Goal: Information Seeking & Learning: Learn about a topic

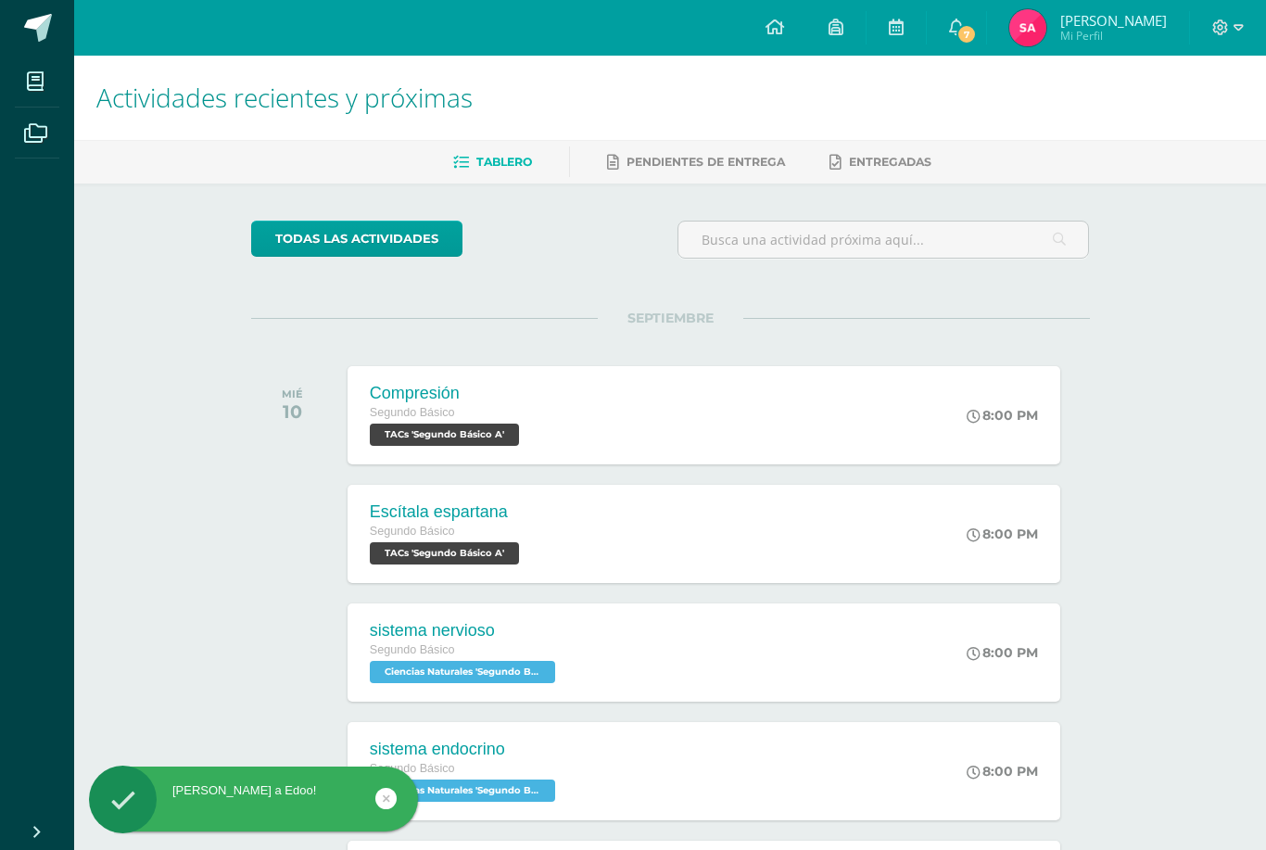
click at [975, 10] on link "7" at bounding box center [956, 28] width 59 height 56
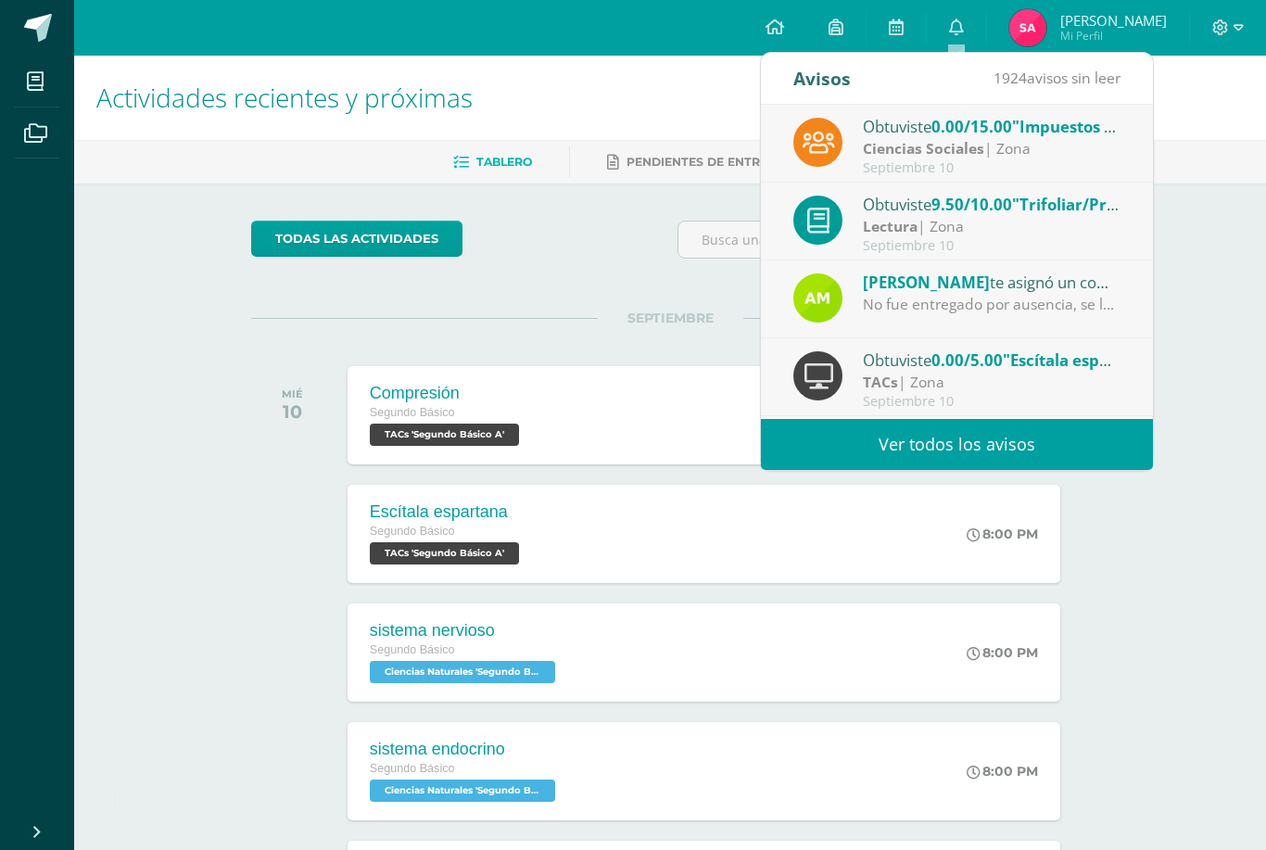
click at [1091, 139] on div "Ciencias Sociales | Zona" at bounding box center [992, 148] width 258 height 21
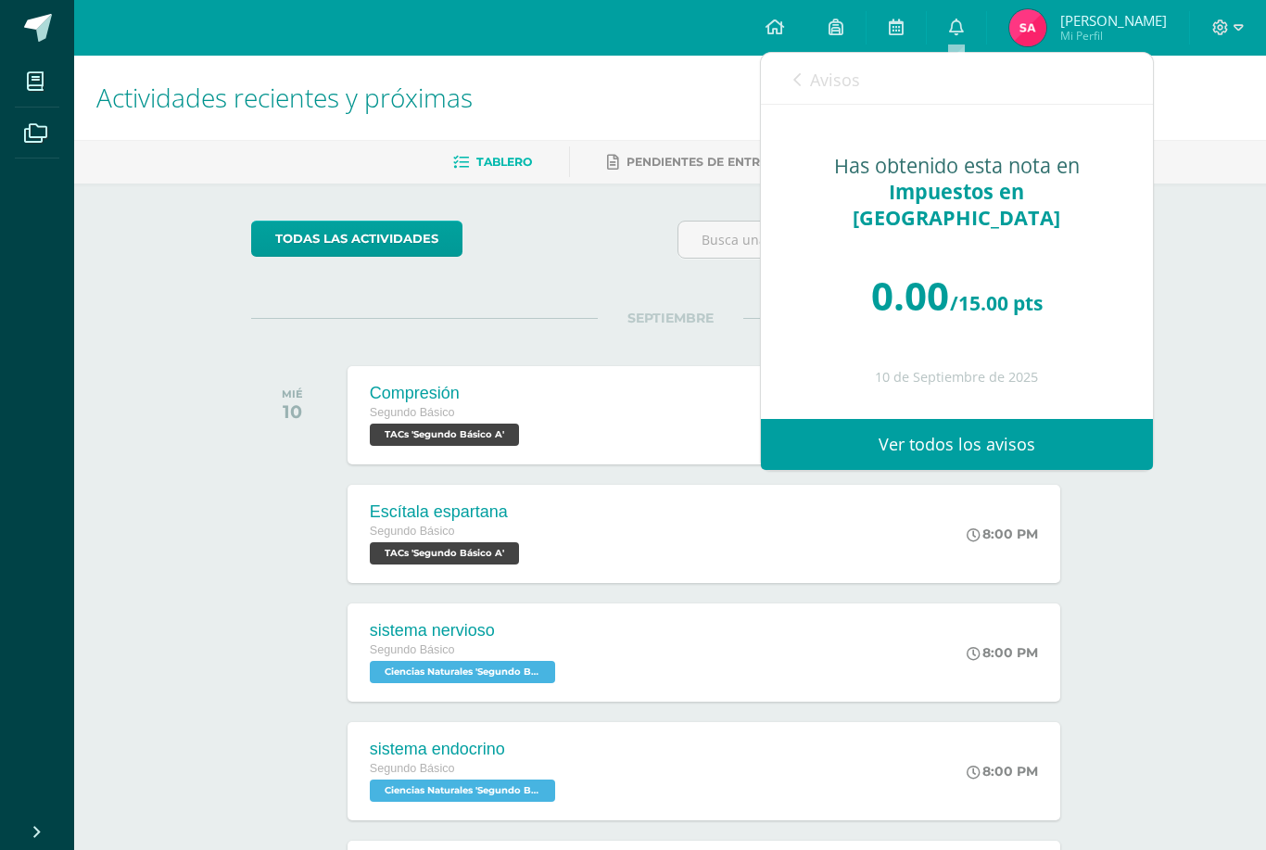
click at [841, 82] on span "Avisos" at bounding box center [835, 80] width 50 height 22
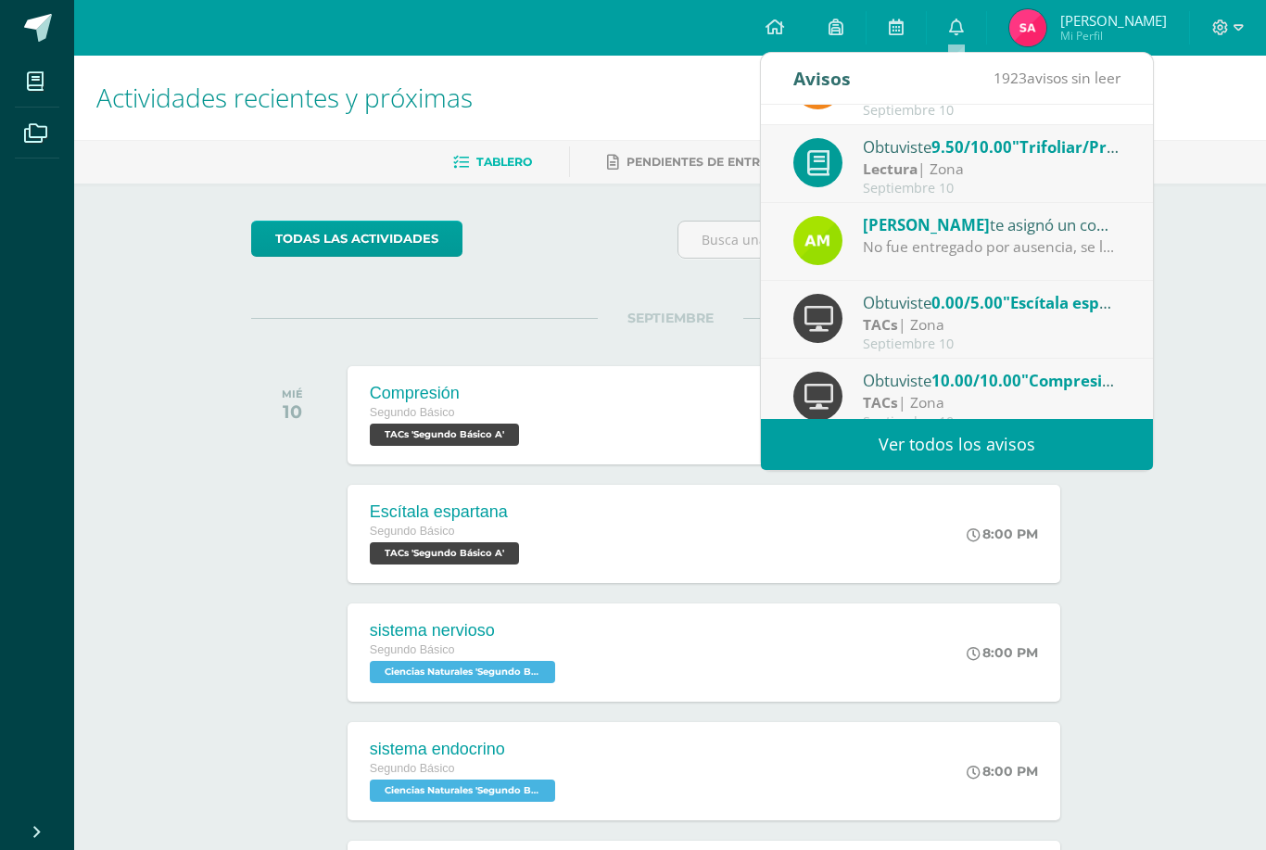
scroll to position [59, 0]
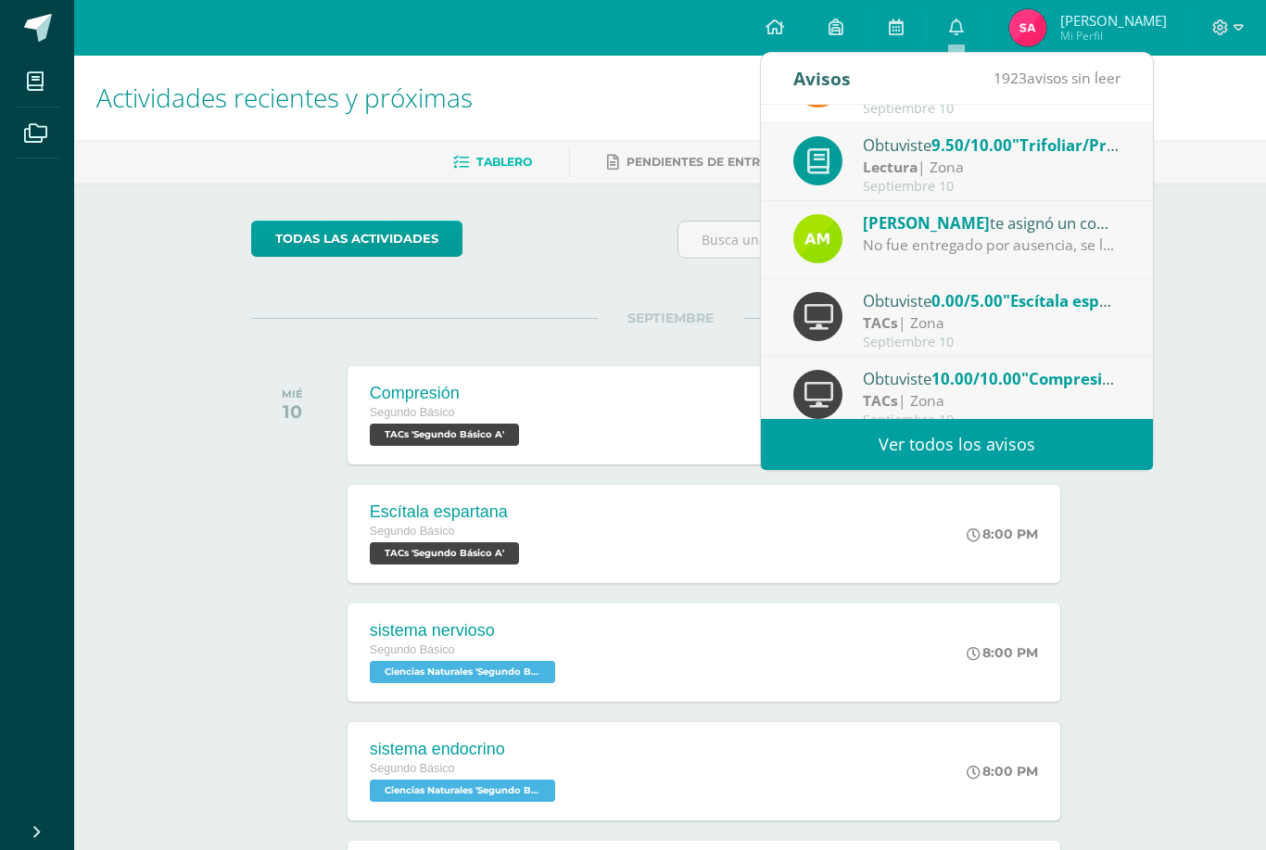
click at [1055, 303] on span ""Escítala espartana"" at bounding box center [1081, 300] width 156 height 21
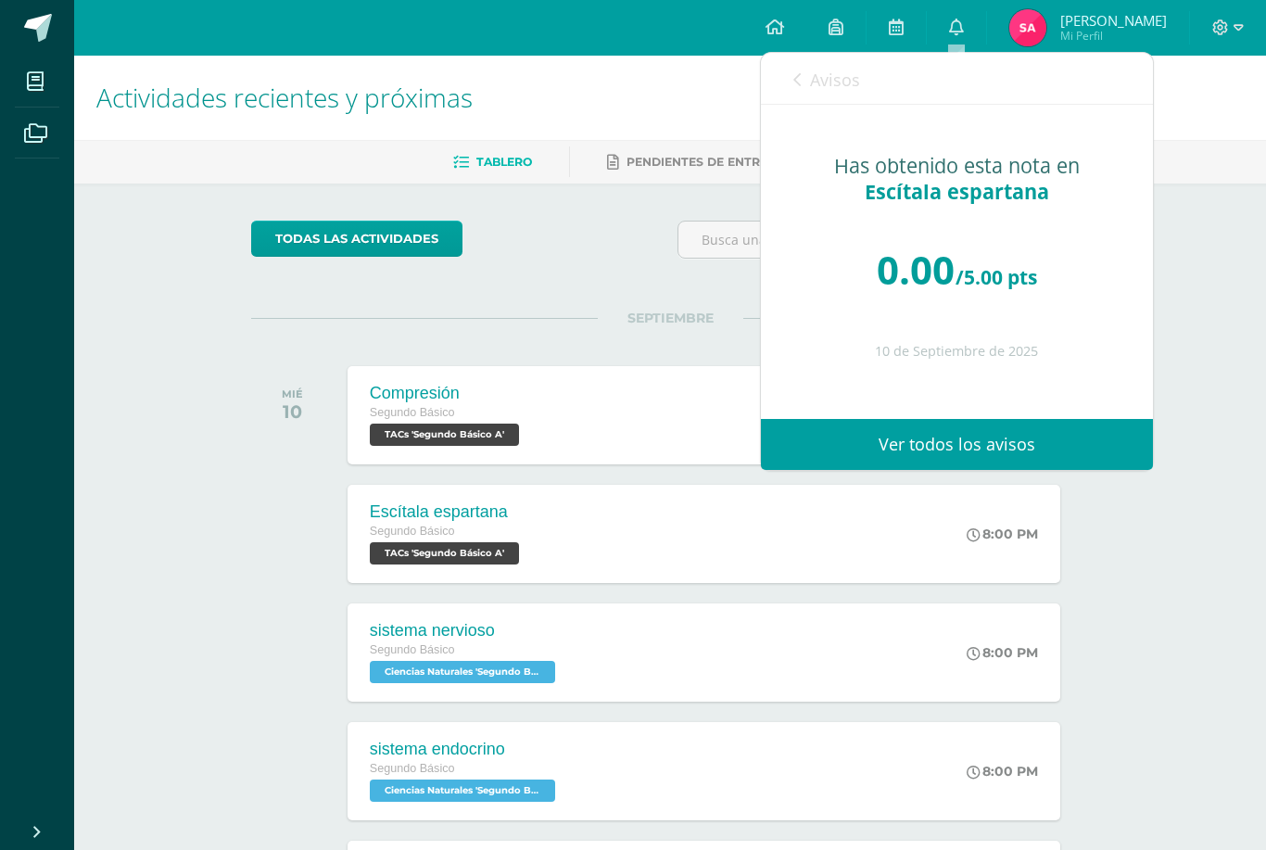
click at [818, 85] on span "Avisos" at bounding box center [835, 80] width 50 height 22
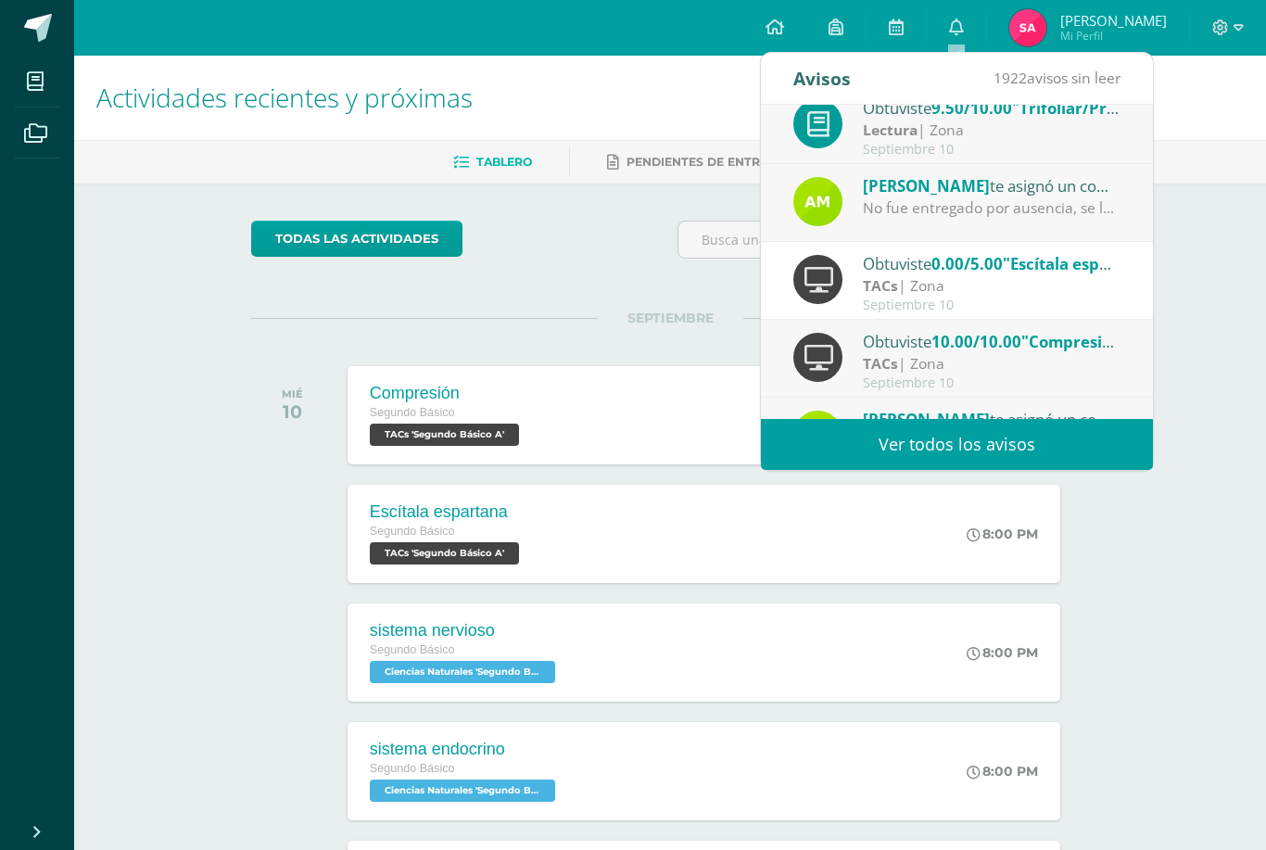
scroll to position [96, 0]
click at [1063, 259] on span ""Escítala espartana"" at bounding box center [1081, 263] width 156 height 21
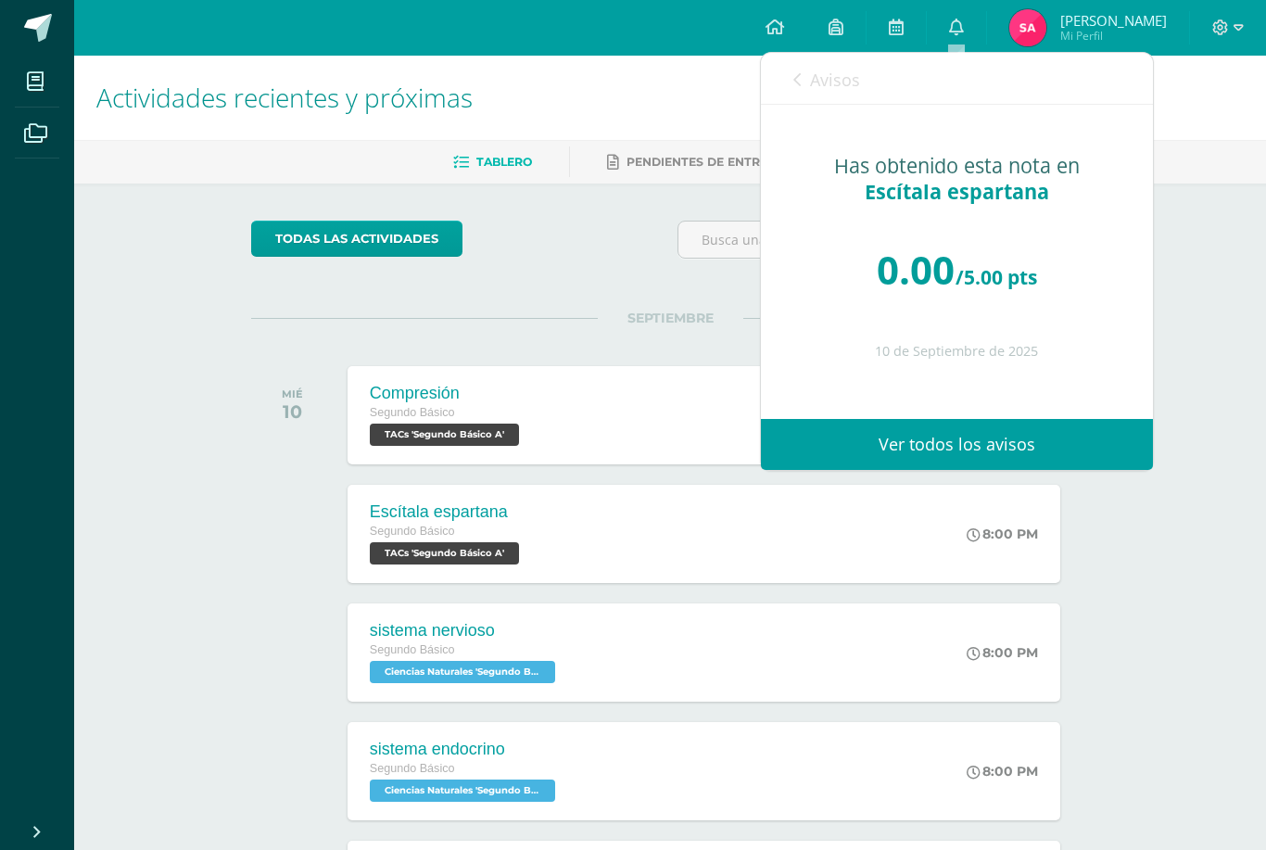
click at [856, 57] on link "Avisos" at bounding box center [826, 79] width 67 height 53
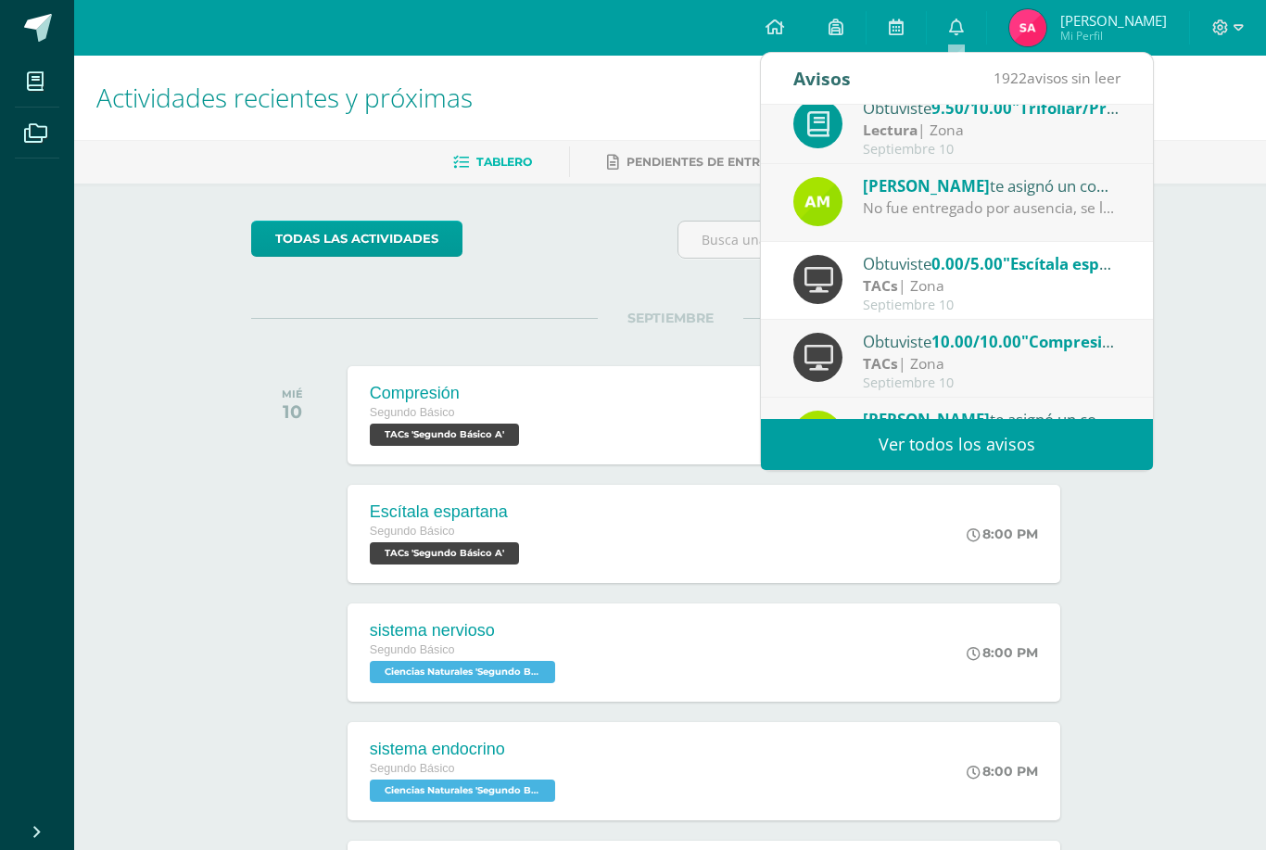
click at [966, 38] on link "0" at bounding box center [956, 28] width 59 height 56
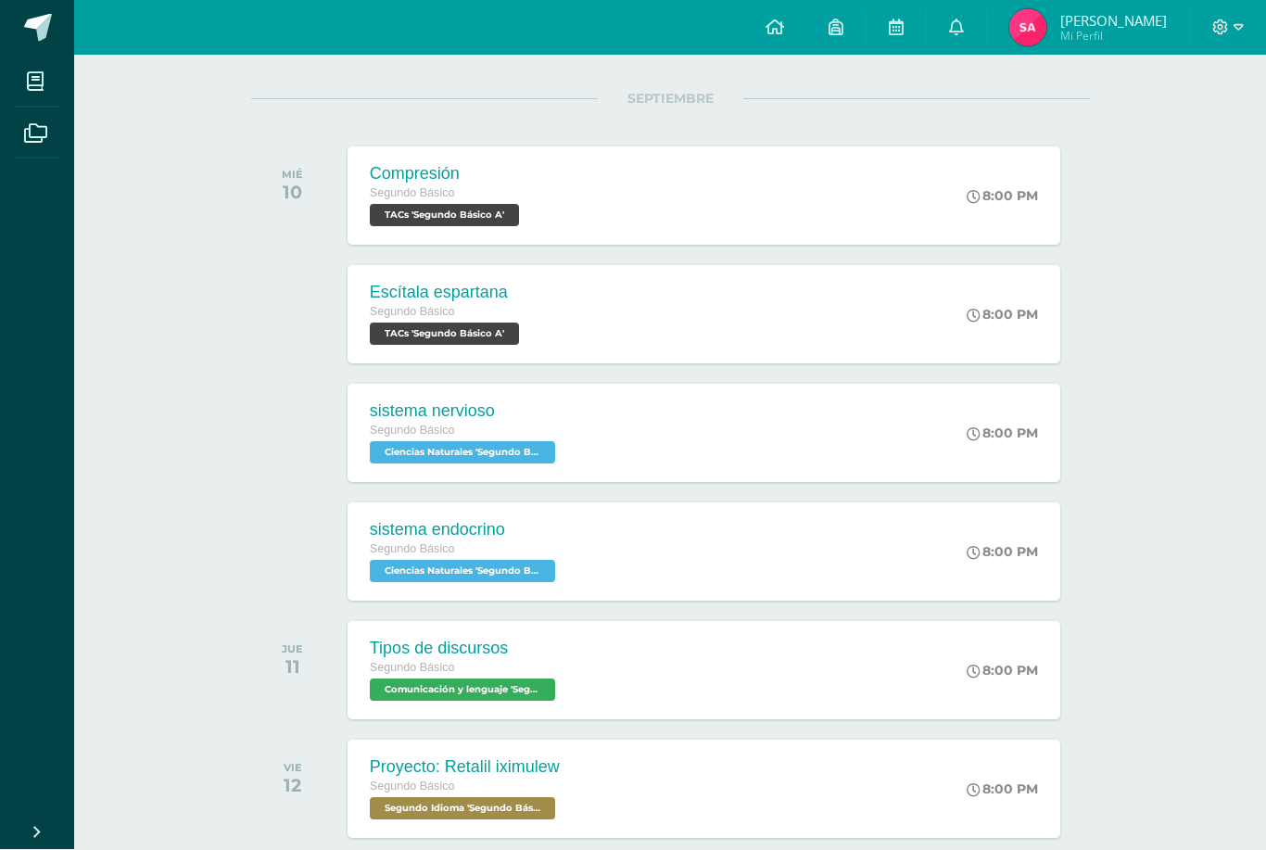
scroll to position [206, 0]
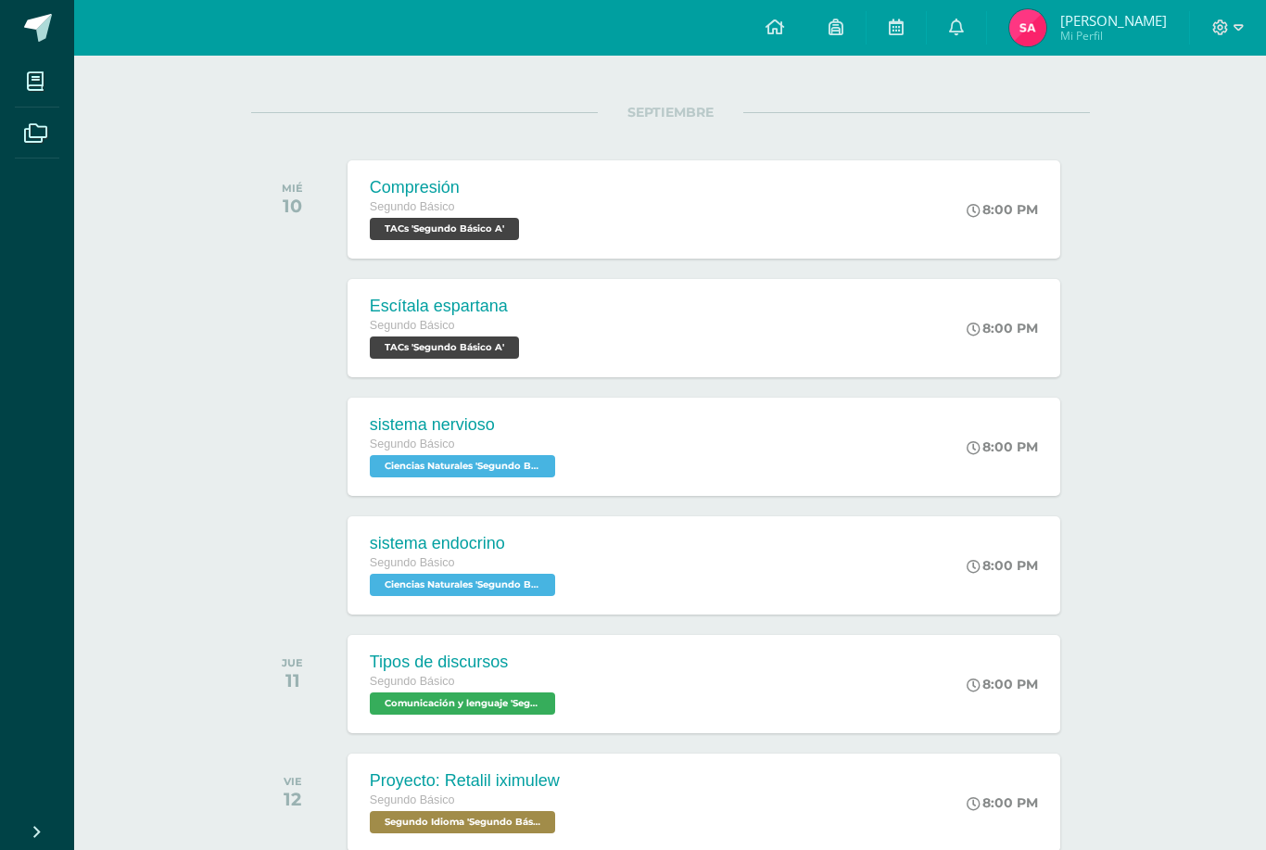
click at [954, 32] on icon at bounding box center [956, 27] width 15 height 17
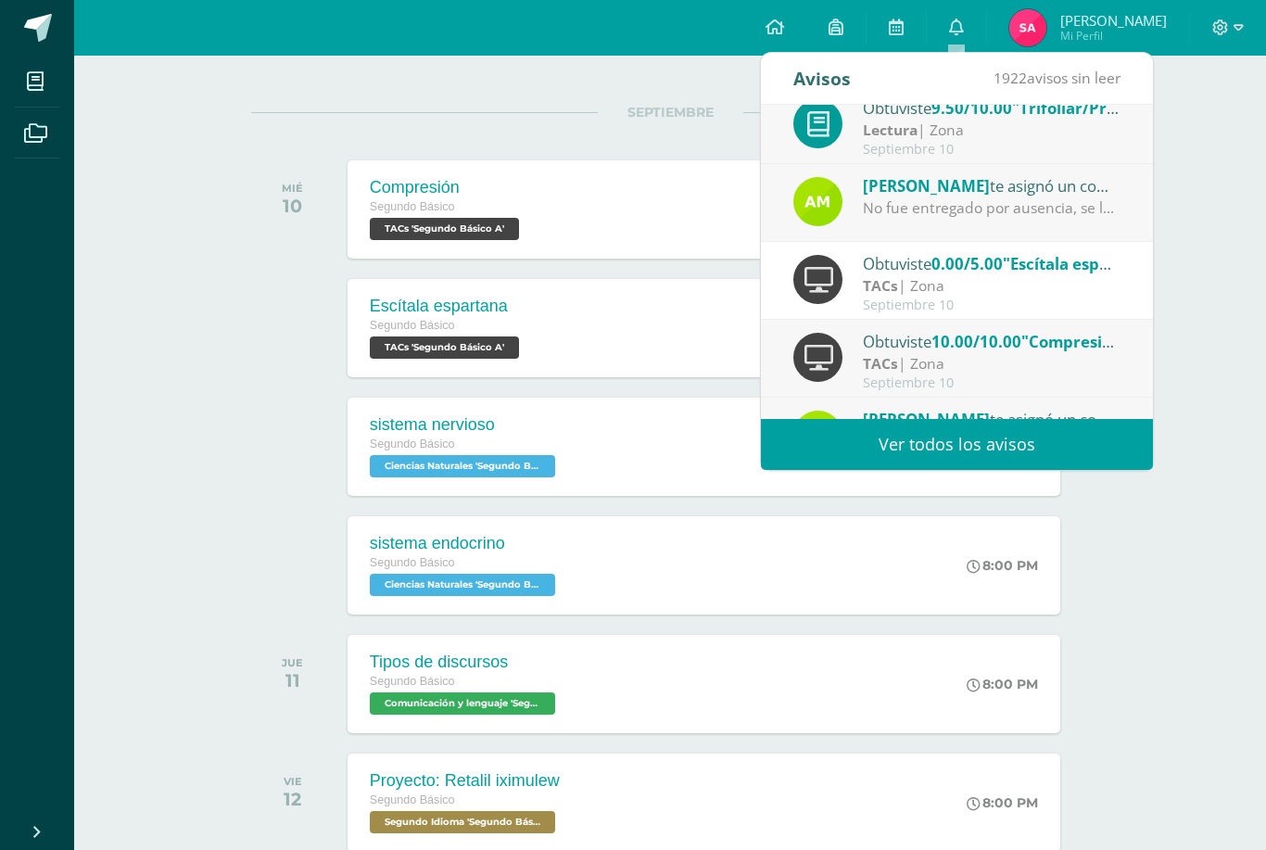
click at [1069, 278] on div "TACs | Zona" at bounding box center [992, 285] width 258 height 21
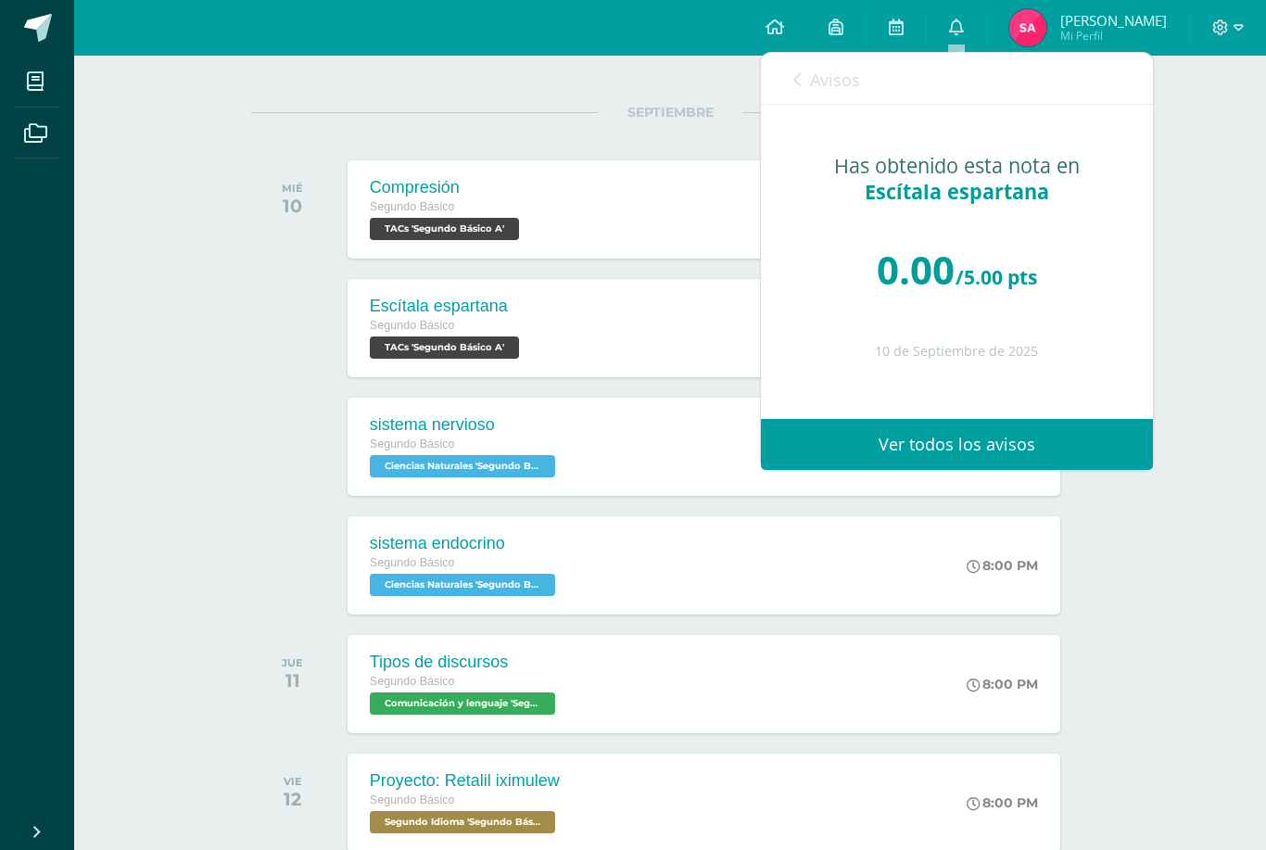
click at [810, 88] on span "Avisos" at bounding box center [835, 80] width 50 height 22
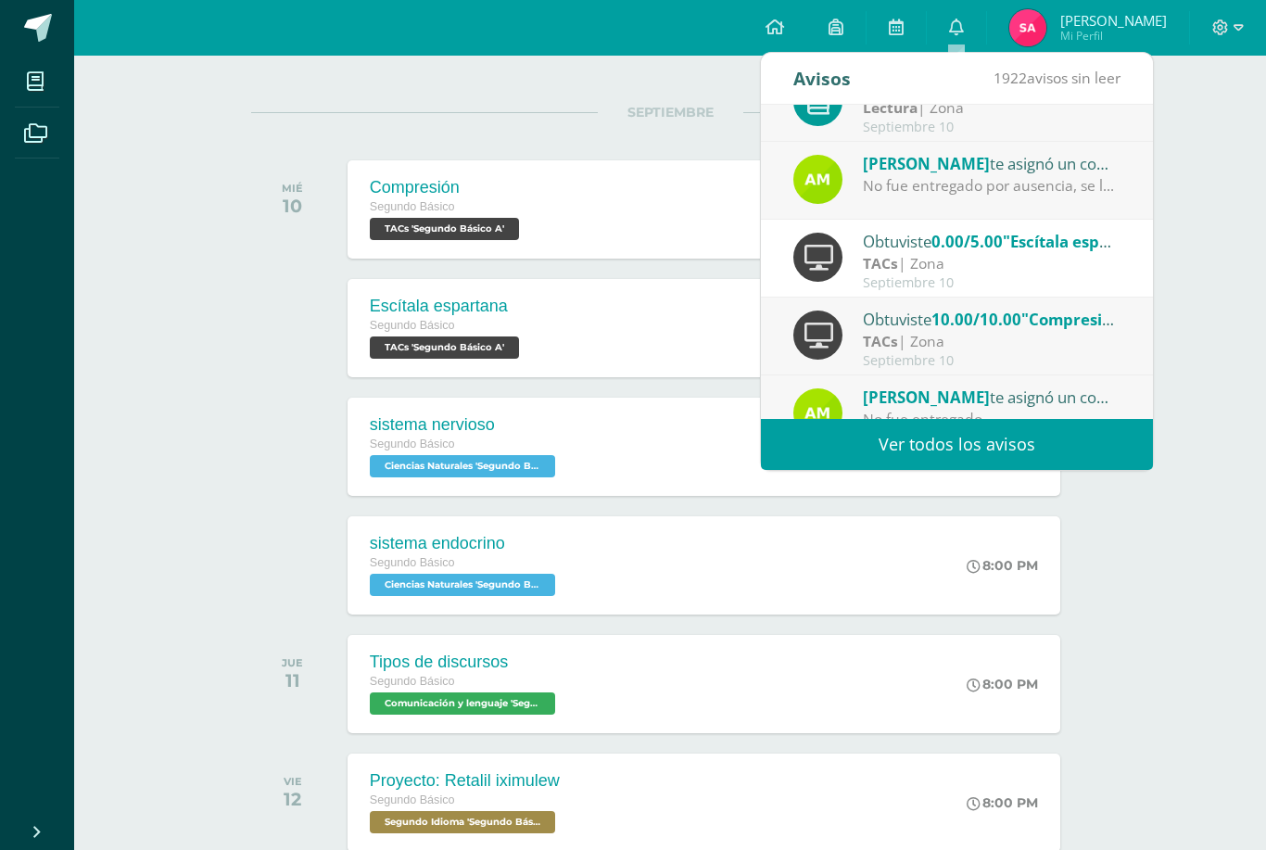
scroll to position [118, 0]
click at [1055, 171] on div "Ammy Aroche te asignó un comentario en 'Escítala espartana' para 'TACs'" at bounding box center [992, 164] width 258 height 24
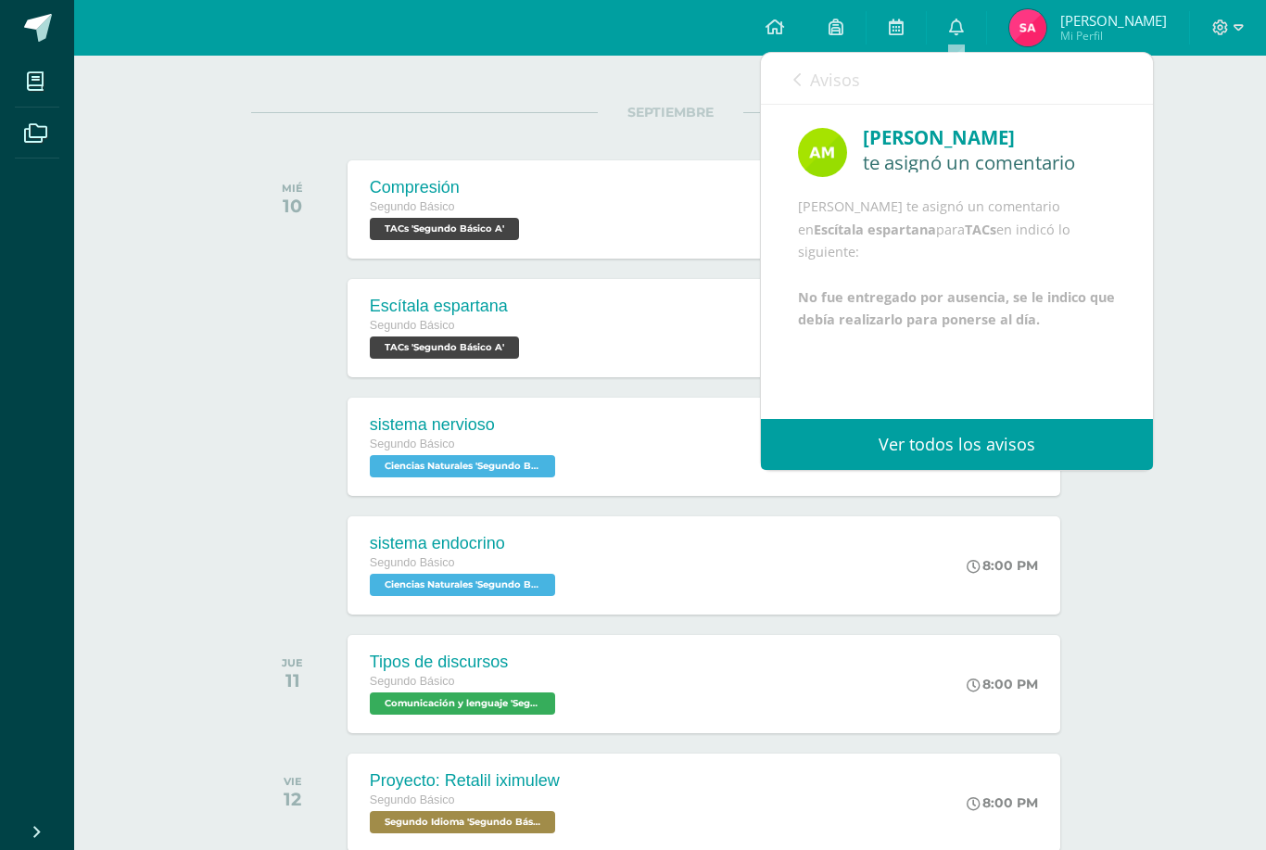
scroll to position [17, 0]
click at [953, 37] on span at bounding box center [956, 28] width 15 height 20
click at [962, 28] on icon at bounding box center [956, 27] width 15 height 17
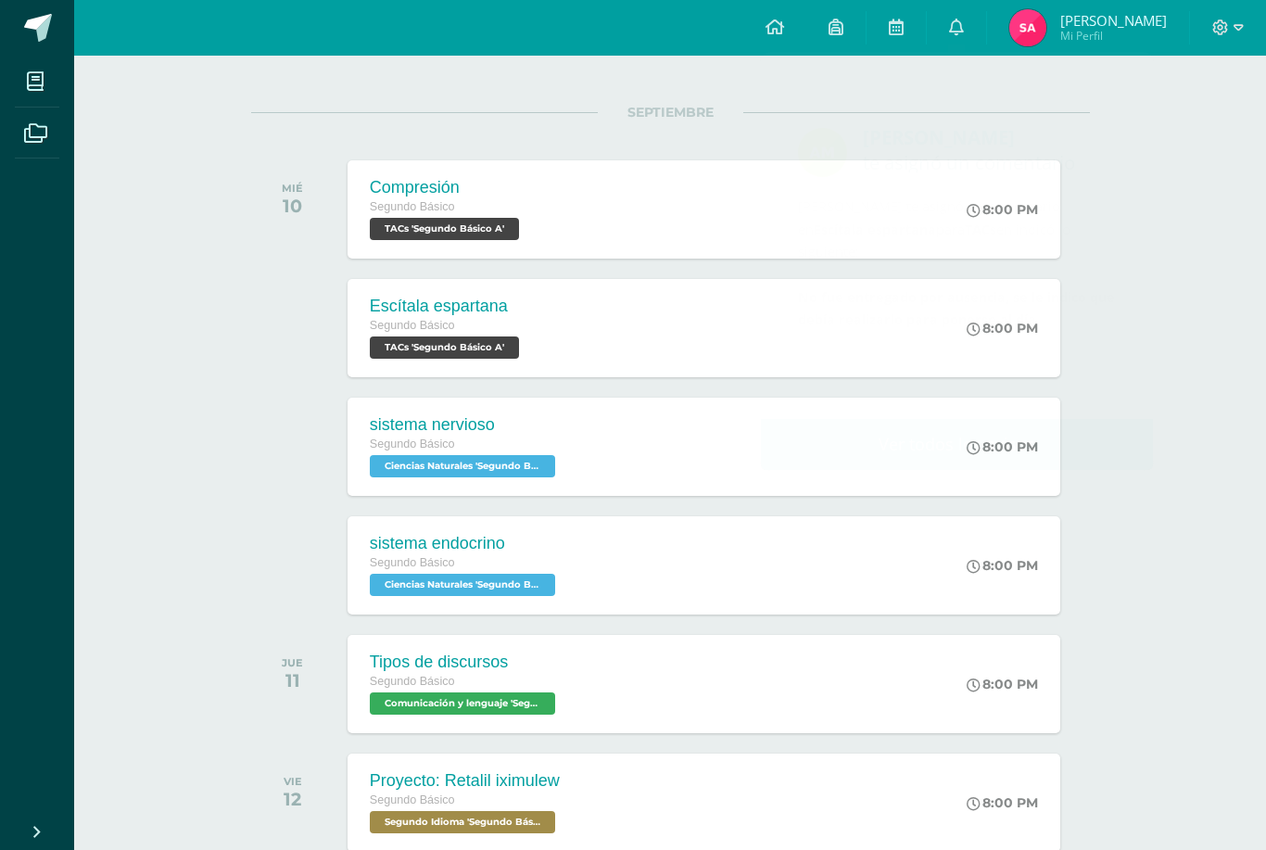
click at [1235, 251] on div "Actividades recientes y próximas Tablero Pendientes de entrega Entregadas todas…" at bounding box center [670, 765] width 1192 height 1830
click at [949, 223] on div "Compresión Segundo Básico TACs 'Segundo Básico A' 8:00 PM Compresión TACs Carga…" at bounding box center [704, 209] width 713 height 98
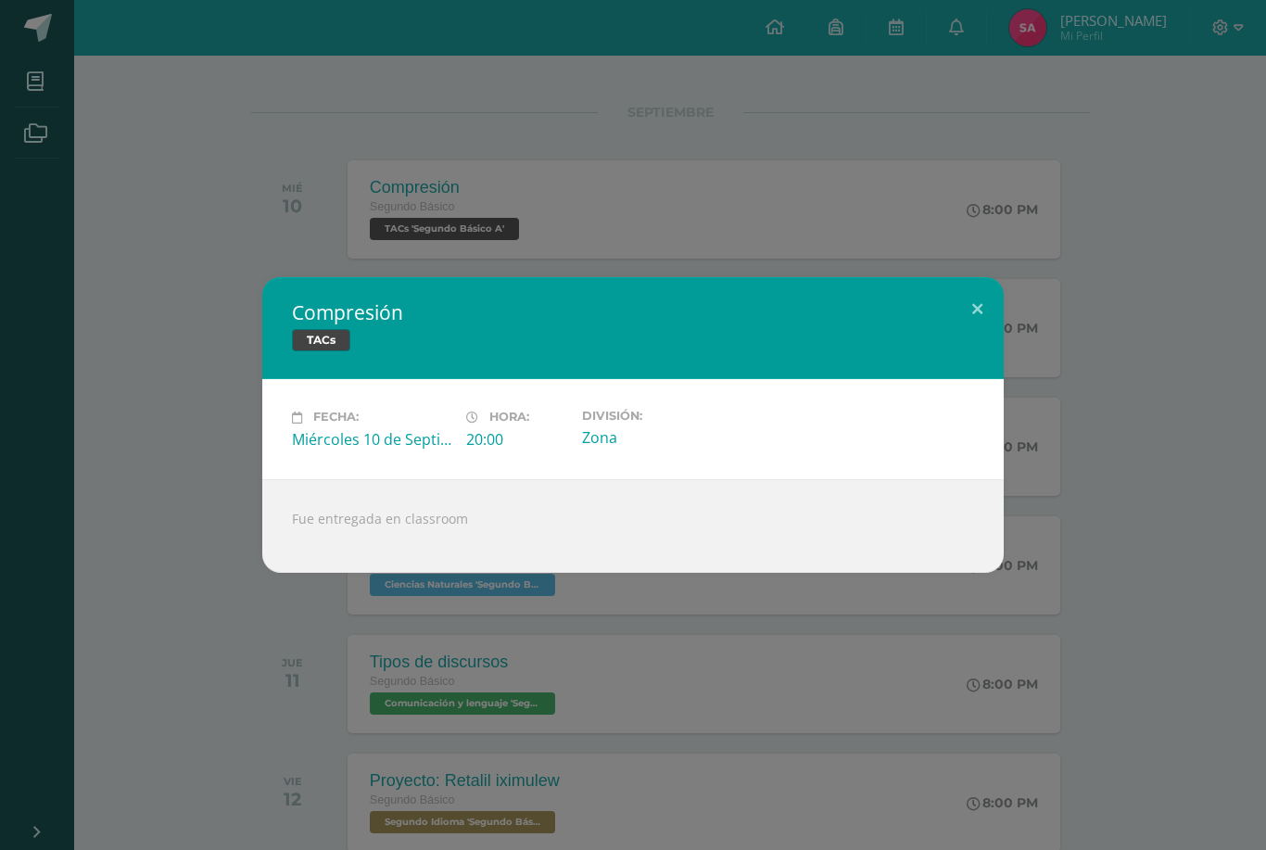
click at [961, 304] on button at bounding box center [977, 308] width 53 height 63
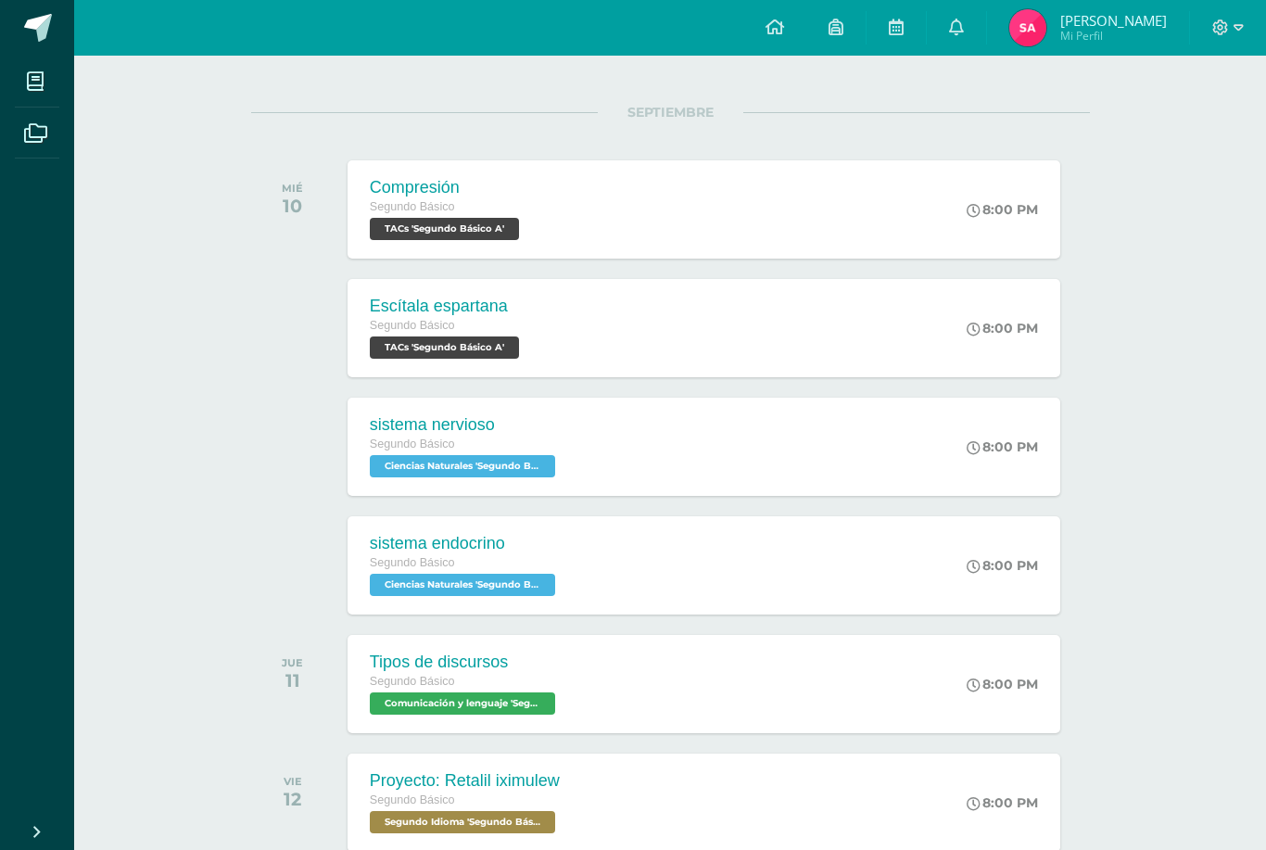
click at [888, 322] on div "Escítala espartana Segundo Básico TACs 'Segundo Básico A' 8:00 PM Escítala espa…" at bounding box center [704, 328] width 713 height 98
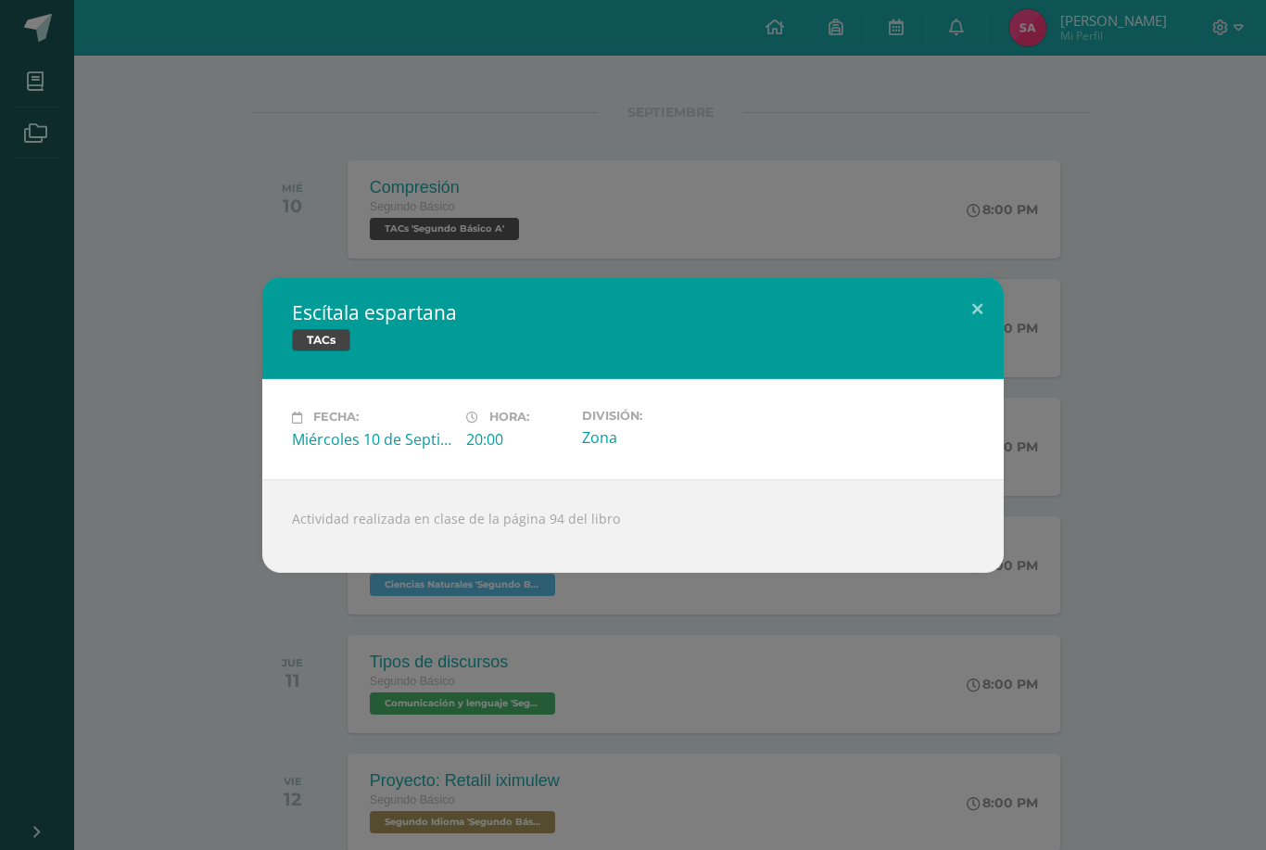
click at [997, 335] on div "Escítala espartana TACs Fecha: Miércoles 10 de Septiembre Hora: 20:00 División:…" at bounding box center [632, 424] width 741 height 295
click at [974, 309] on button at bounding box center [977, 308] width 53 height 63
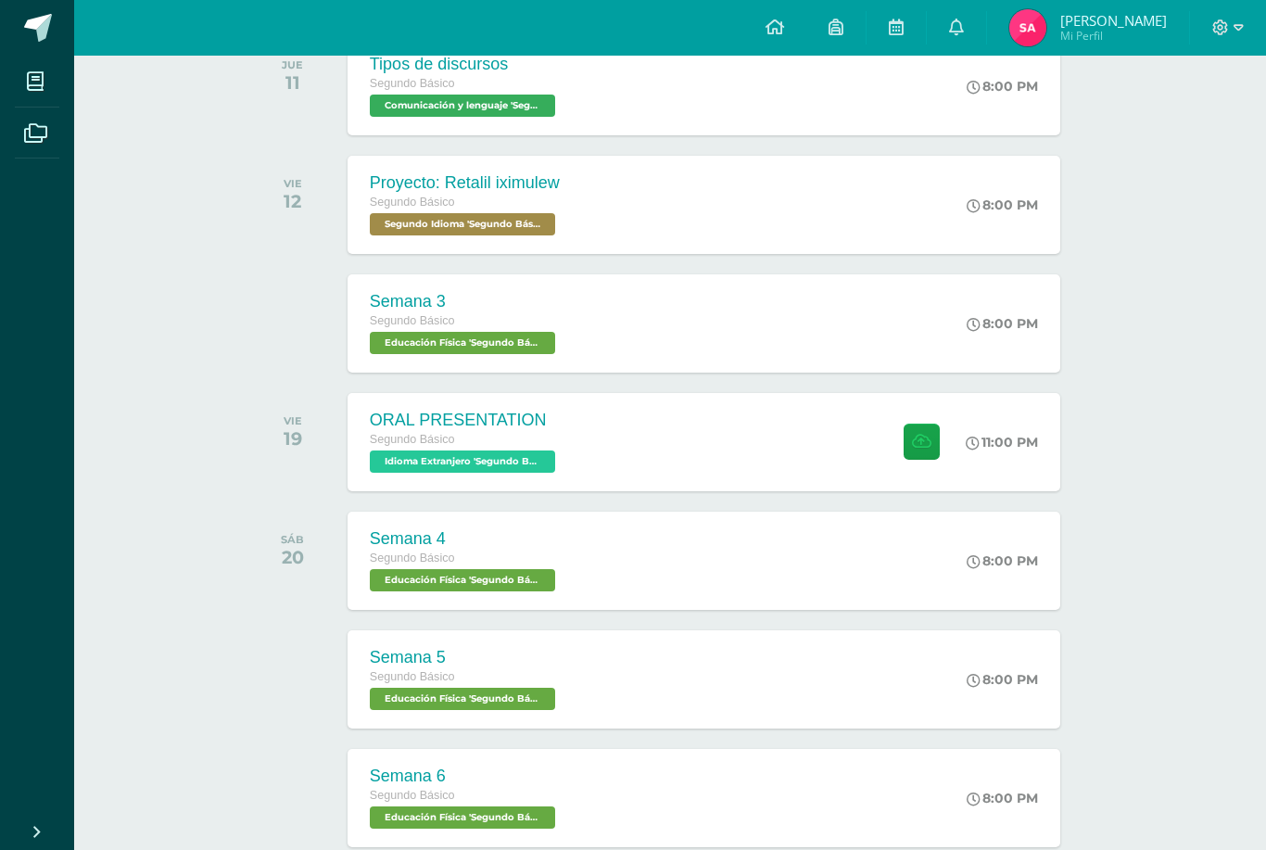
scroll to position [802, 0]
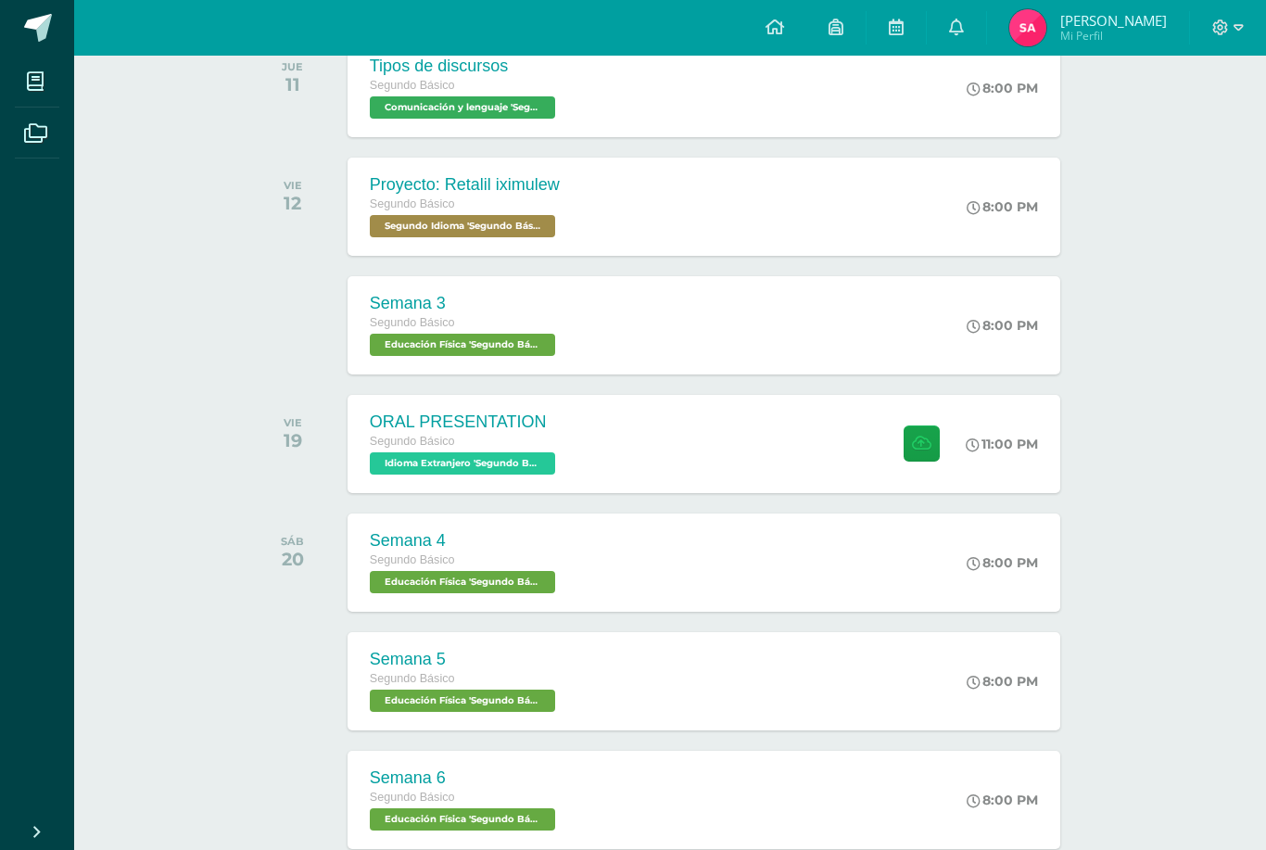
click at [869, 473] on div "ORAL PRESENTATION Segundo Básico Idioma Extranjero 'Segundo Básico A' 11:00 PM …" at bounding box center [704, 444] width 713 height 98
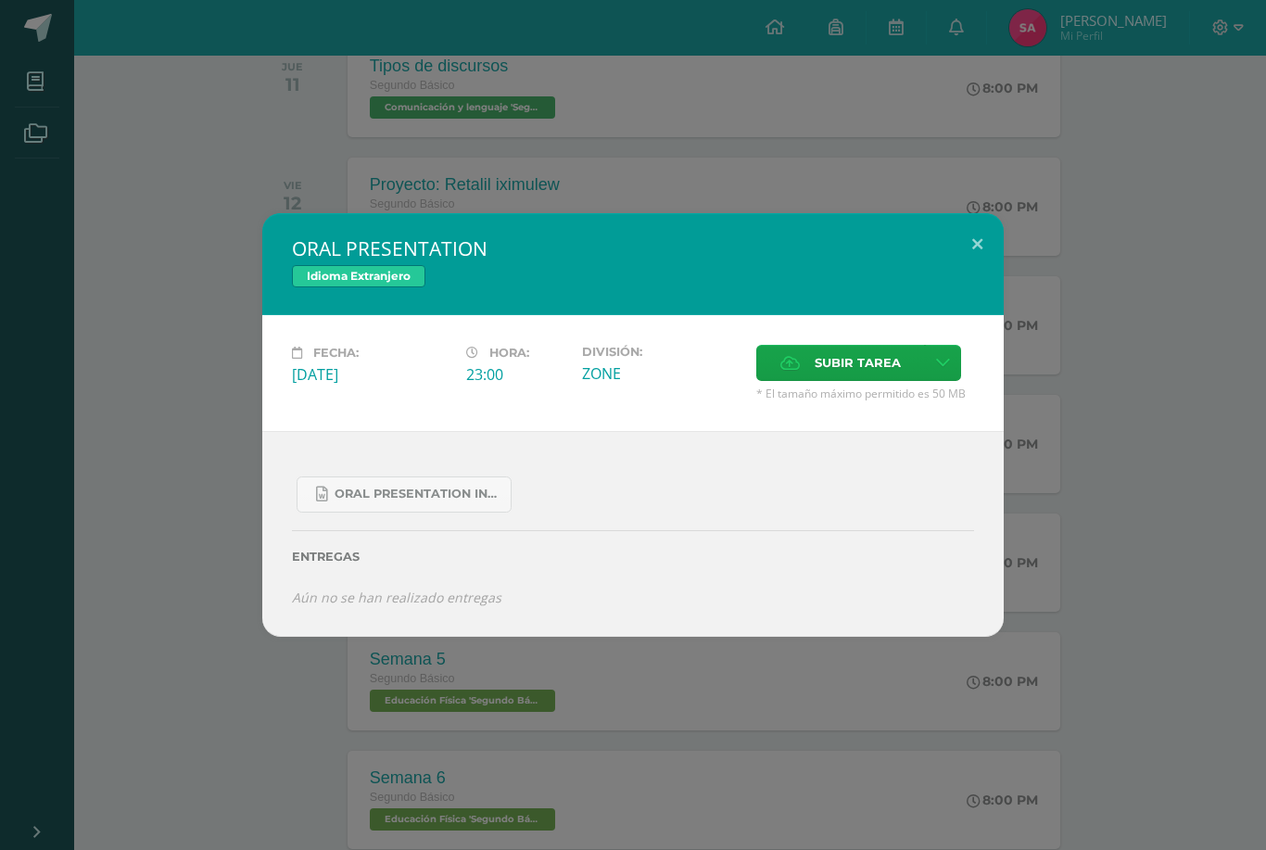
click at [475, 512] on link "Oral Presentation Instructions - sports.docx" at bounding box center [404, 494] width 215 height 36
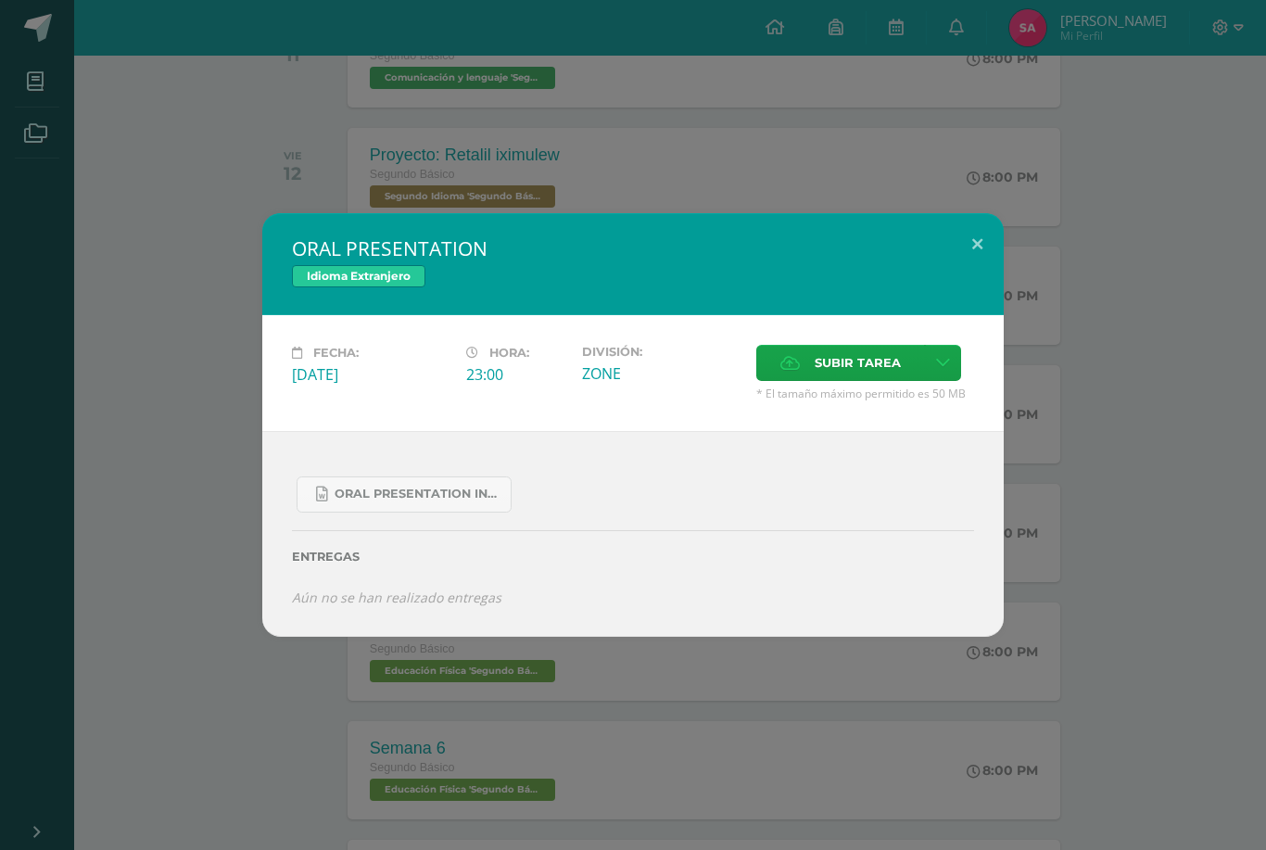
click at [969, 240] on button at bounding box center [977, 244] width 53 height 63
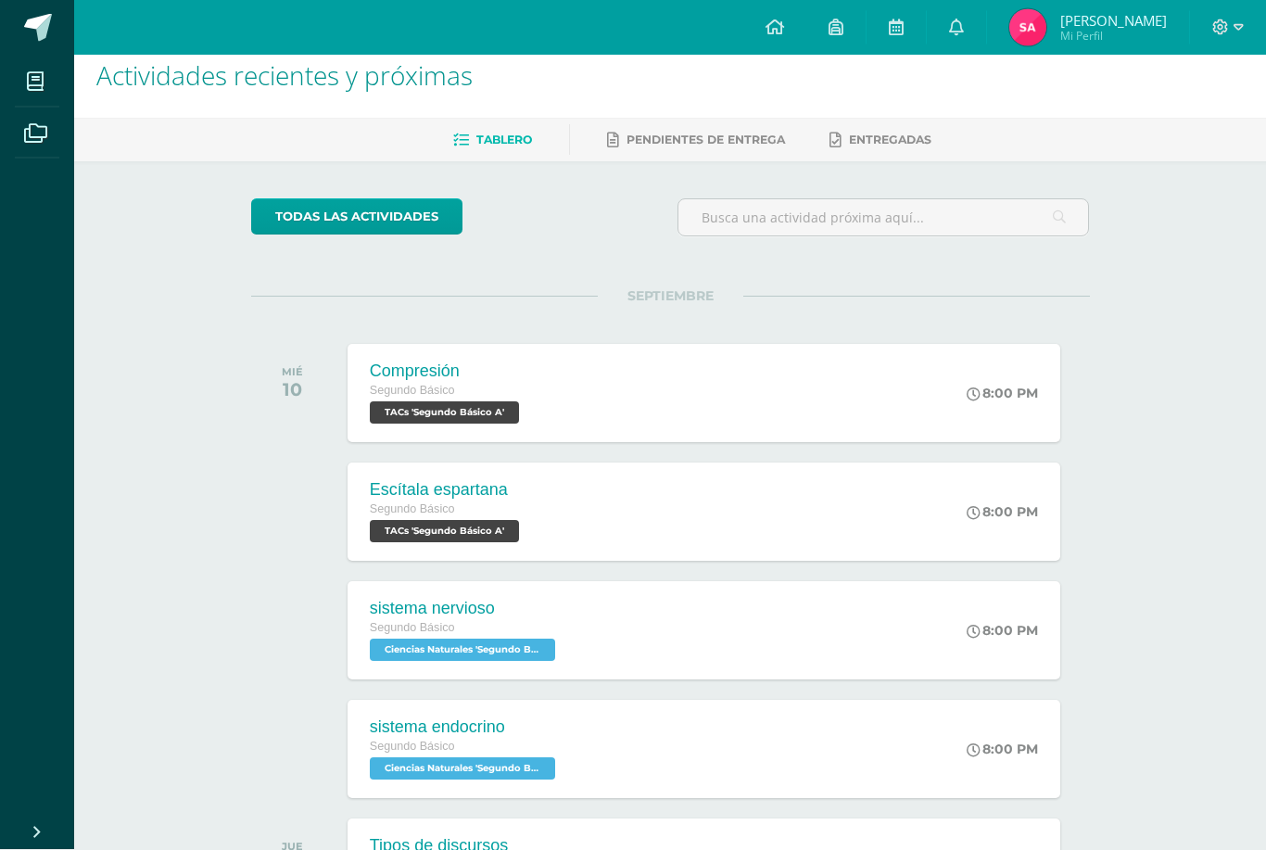
scroll to position [0, 0]
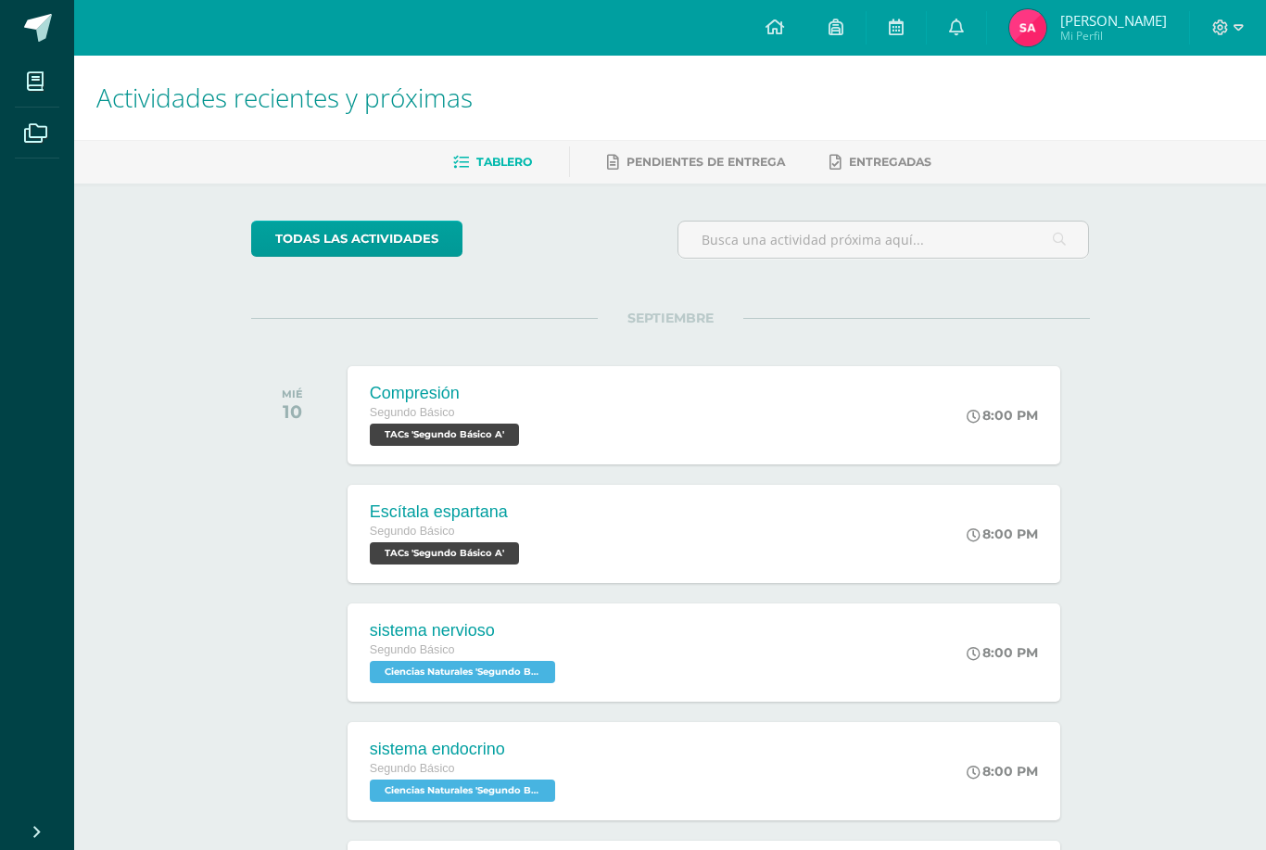
click at [15, 499] on ul "Mis cursos Archivos" at bounding box center [37, 433] width 74 height 754
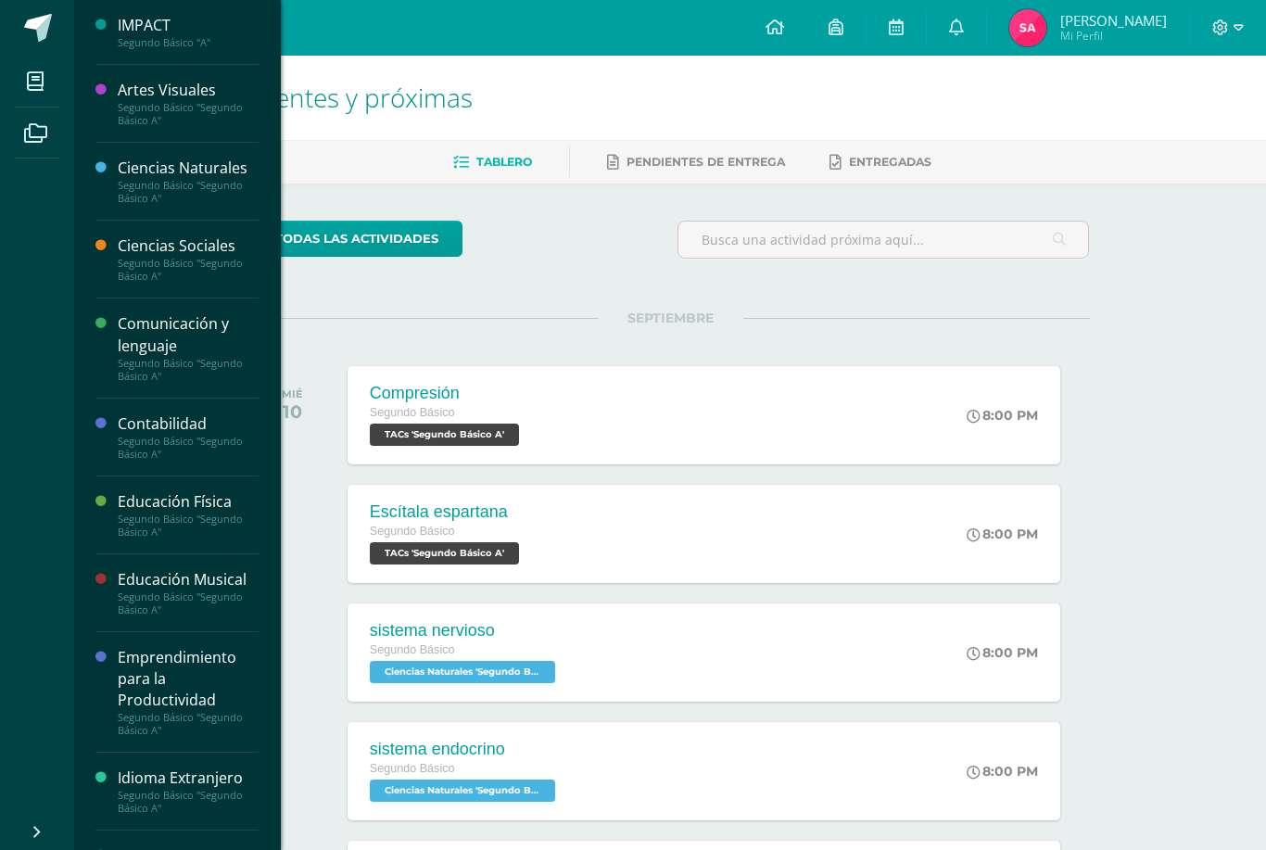
click at [52, 78] on span at bounding box center [36, 81] width 42 height 42
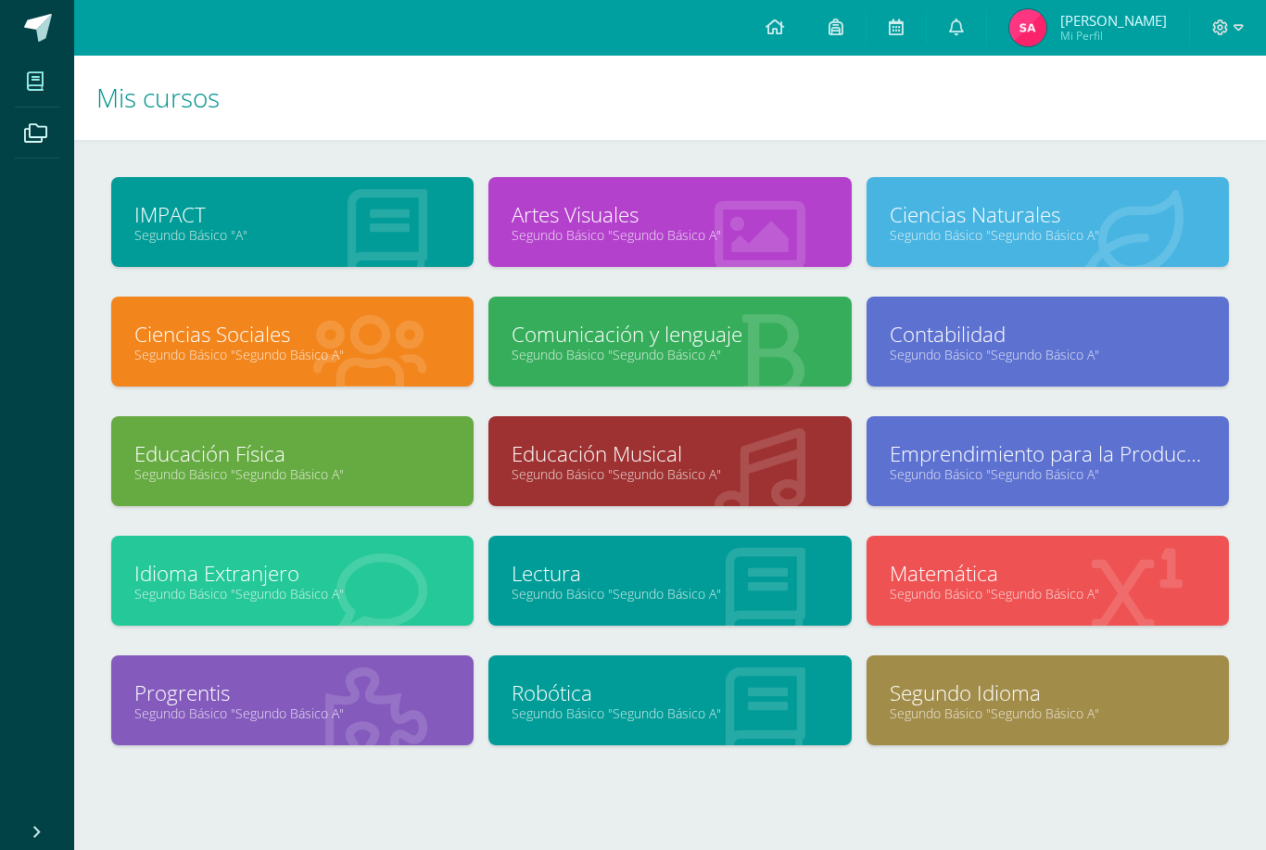
scroll to position [48, 0]
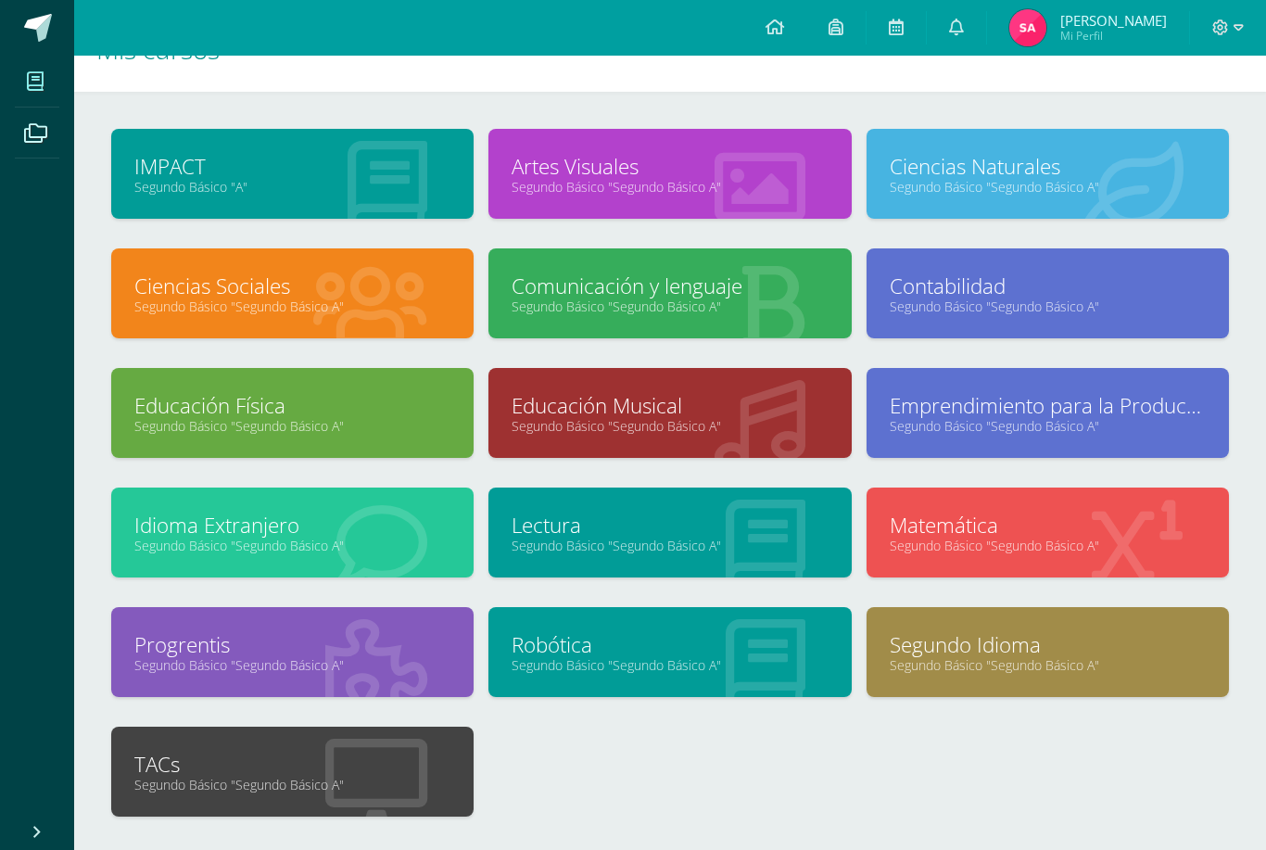
click at [708, 194] on link "Segundo Básico "Segundo Básico A"" at bounding box center [670, 187] width 316 height 18
click at [681, 335] on div "Comunicación y lenguaje Segundo Básico "Segundo Básico A"" at bounding box center [669, 293] width 362 height 90
click at [778, 315] on link "Segundo Básico "Segundo Básico A"" at bounding box center [670, 306] width 316 height 18
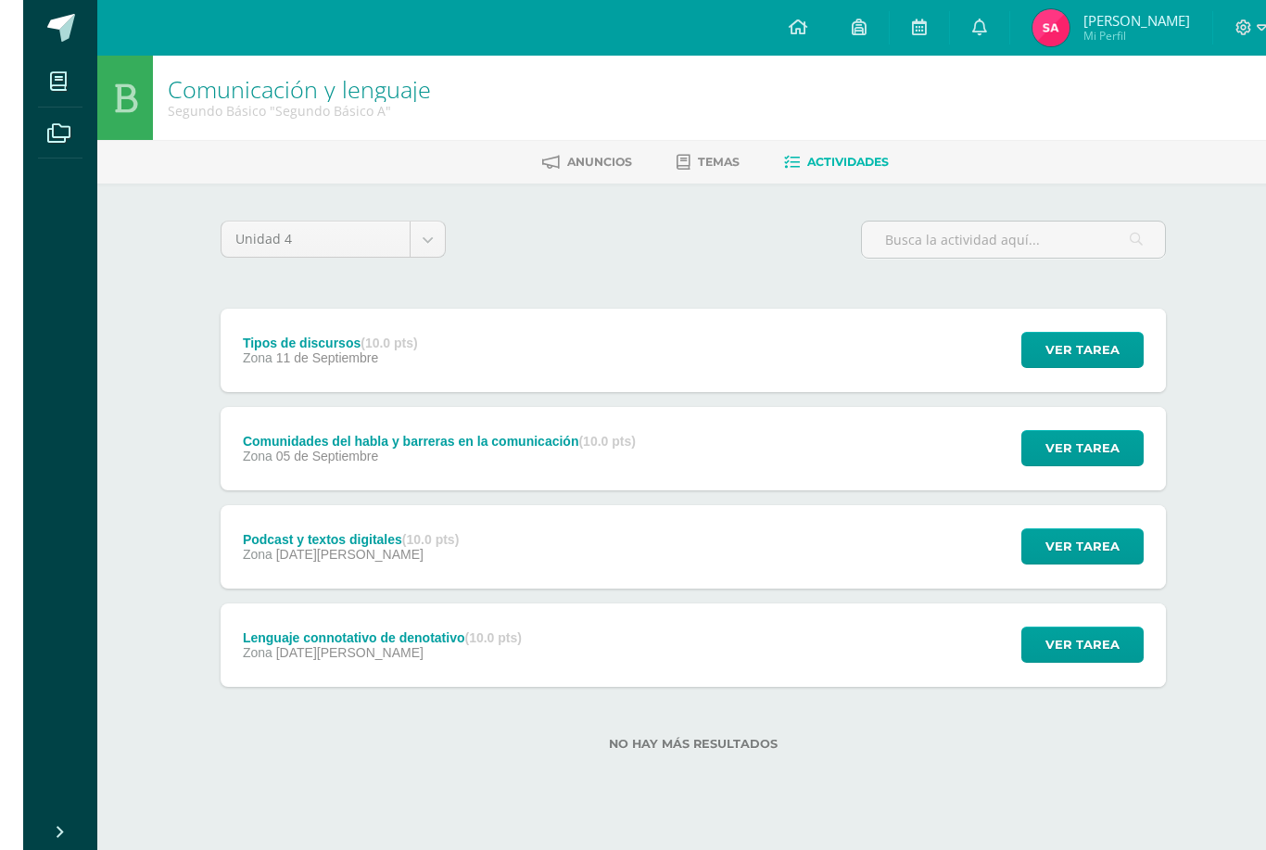
scroll to position [0, 44]
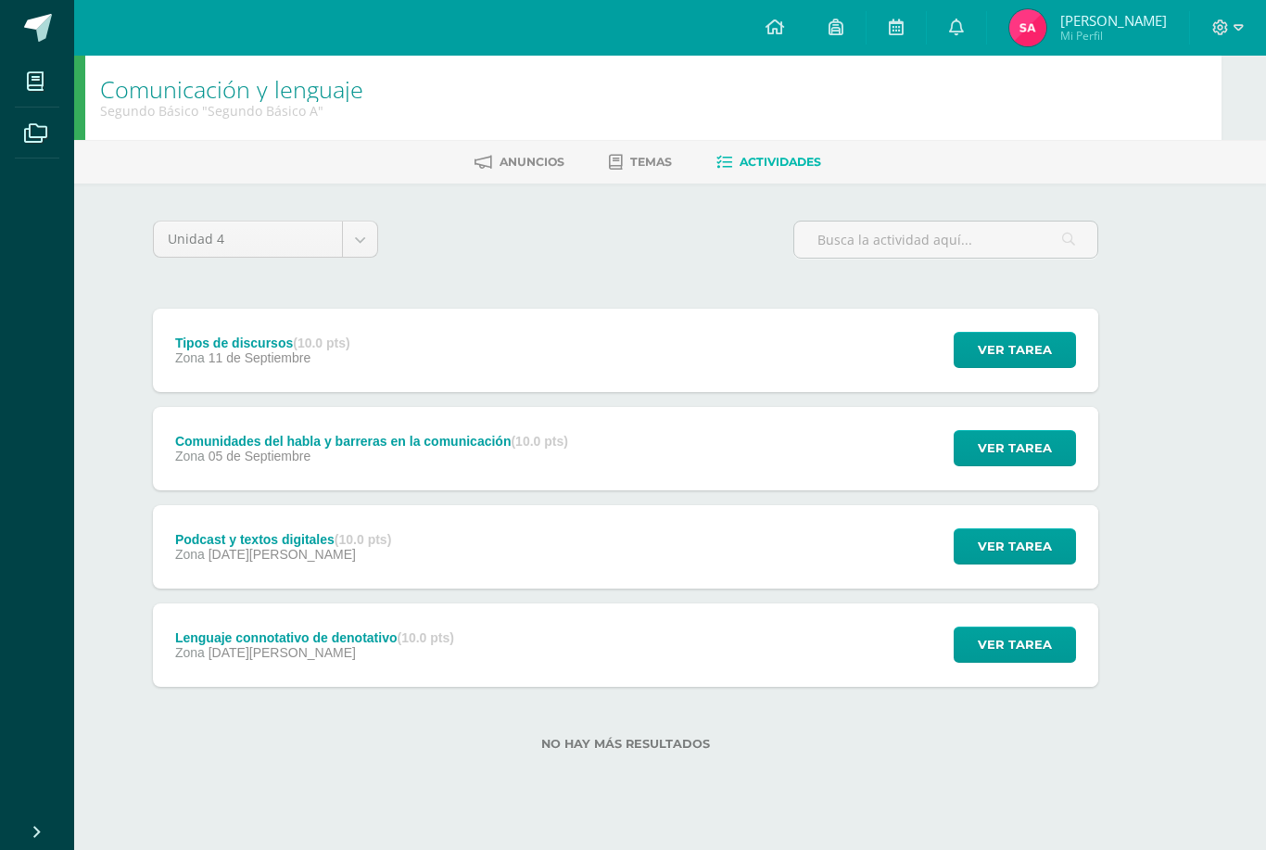
click at [1056, 367] on button "Ver tarea" at bounding box center [1015, 350] width 122 height 36
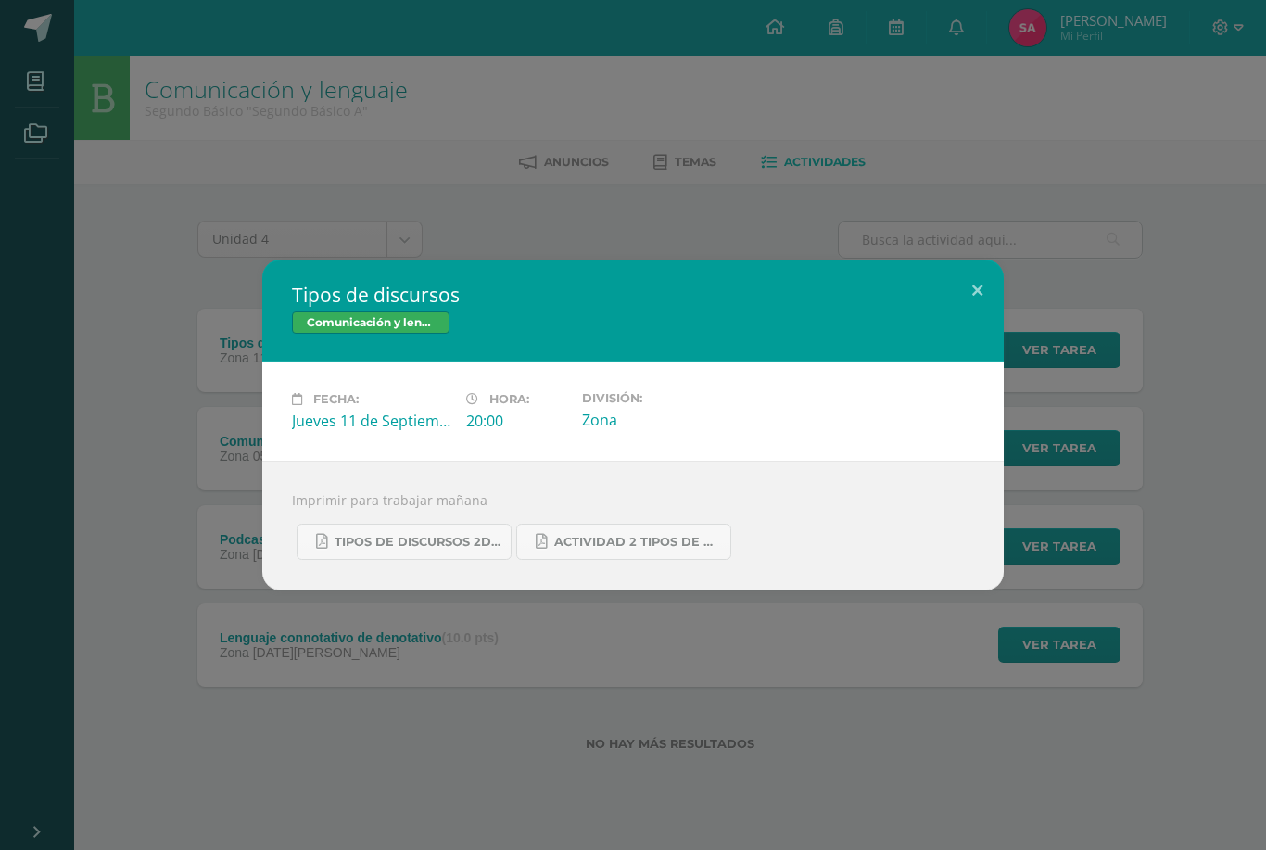
click at [364, 536] on link "Tipos de discursos 2do. Bás..pdf" at bounding box center [404, 542] width 215 height 36
click at [488, 537] on span "Tipos de discursos 2do. Bás..pdf" at bounding box center [418, 542] width 167 height 15
click at [704, 535] on link "Actividad 2 tipos de discursos.pdf" at bounding box center [623, 542] width 215 height 36
click at [463, 513] on div "Tipos de discursos 2do. Bás..pdf Actividad 2 tipos de discursos.pdf" at bounding box center [633, 534] width 682 height 51
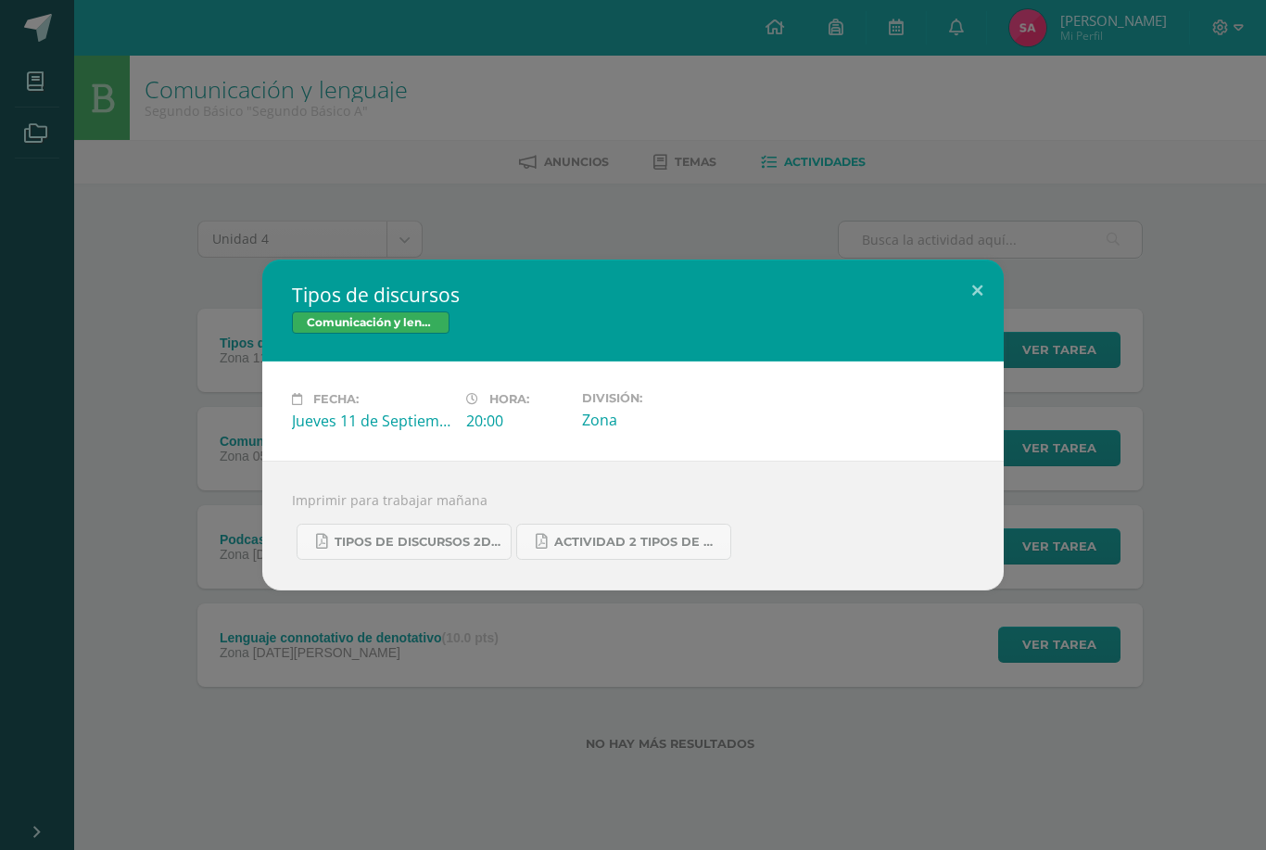
click at [463, 513] on div "Tipos de discursos 2do. Bás..pdf Actividad 2 tipos de discursos.pdf" at bounding box center [633, 534] width 682 height 51
click at [422, 550] on span "Tipos de discursos 2do. Bás..pdf" at bounding box center [418, 542] width 167 height 15
click at [969, 263] on button at bounding box center [977, 290] width 53 height 63
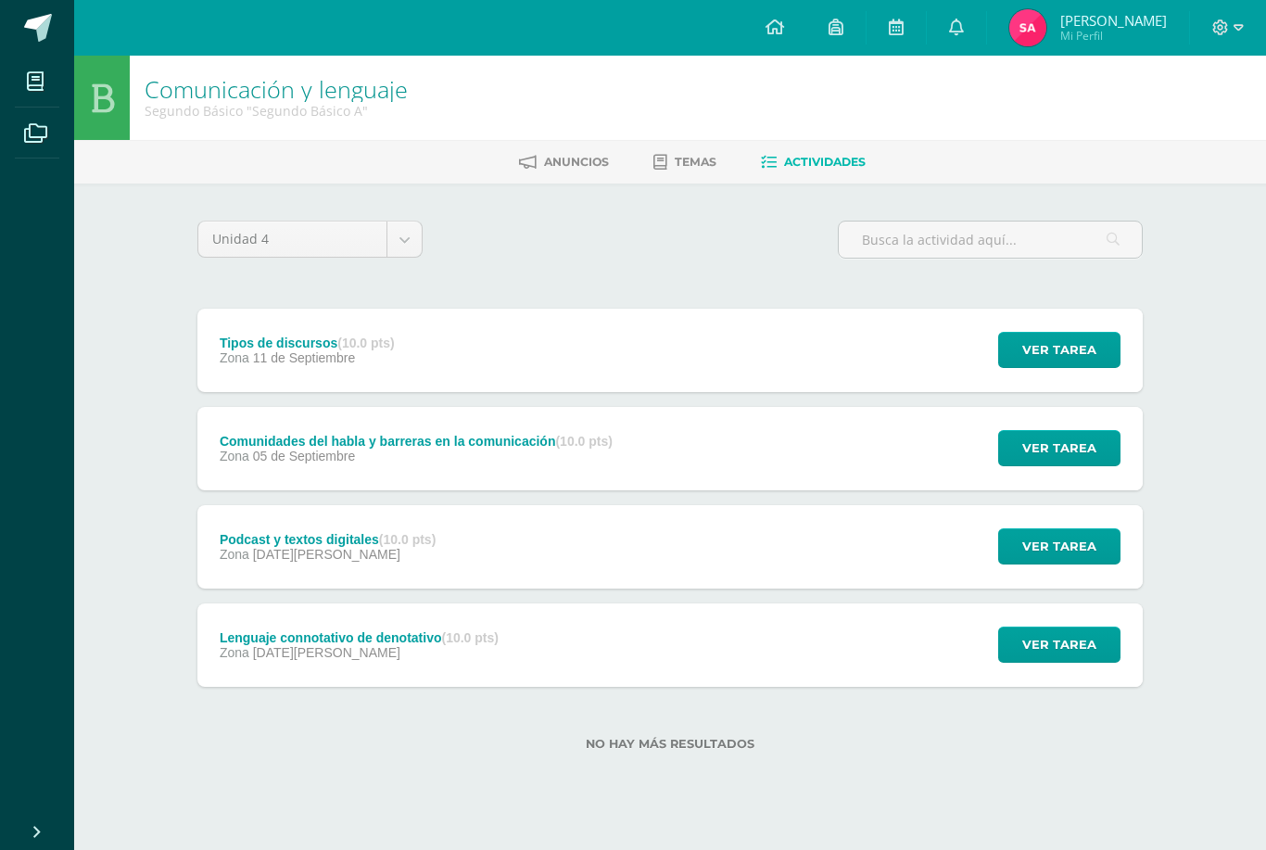
click at [1040, 337] on span "Ver tarea" at bounding box center [1059, 350] width 74 height 34
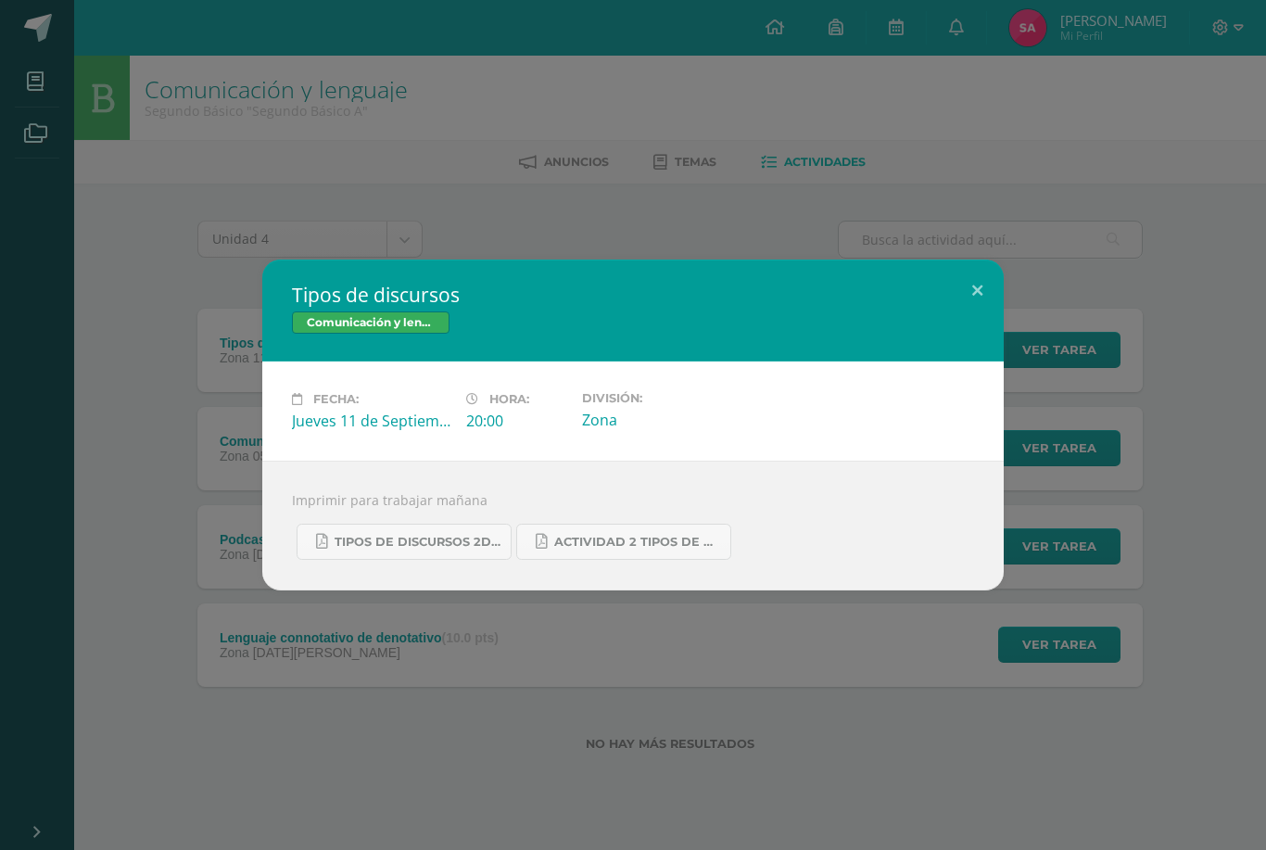
click at [638, 543] on span "Actividad 2 tipos de discursos.pdf" at bounding box center [637, 542] width 167 height 15
